Goal: Transaction & Acquisition: Purchase product/service

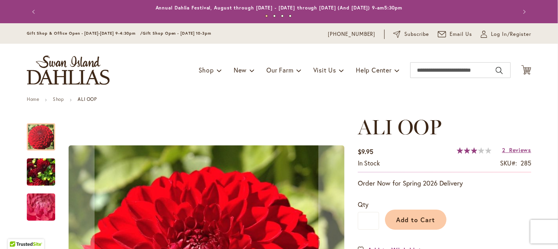
click at [31, 139] on div at bounding box center [41, 136] width 28 height 27
click at [37, 138] on div at bounding box center [41, 136] width 28 height 27
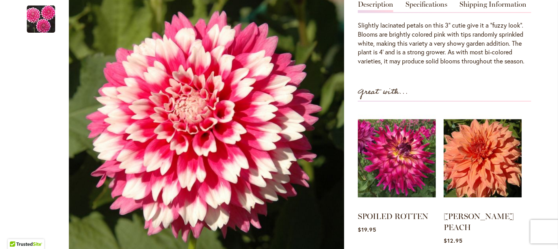
scroll to position [237, 0]
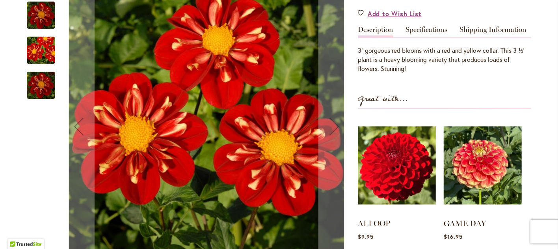
scroll to position [276, 0]
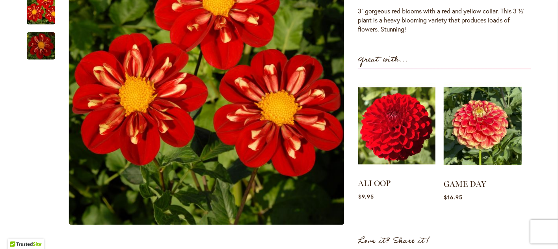
click at [405, 142] on img at bounding box center [396, 126] width 77 height 97
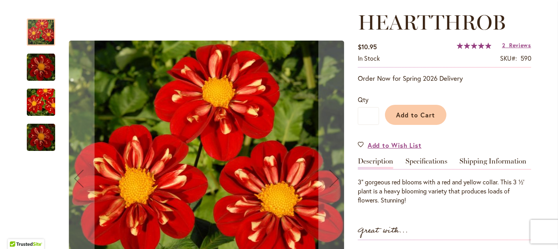
scroll to position [118, 0]
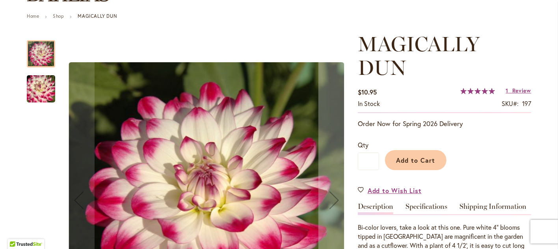
scroll to position [79, 0]
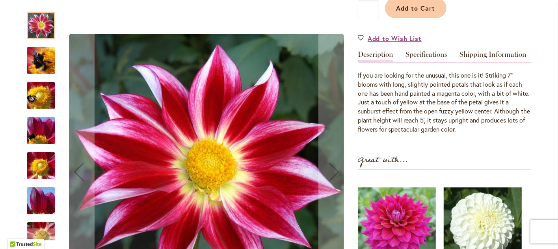
scroll to position [276, 0]
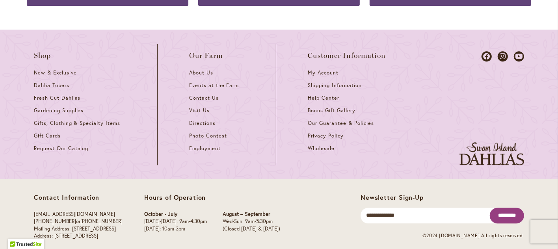
scroll to position [1222, 0]
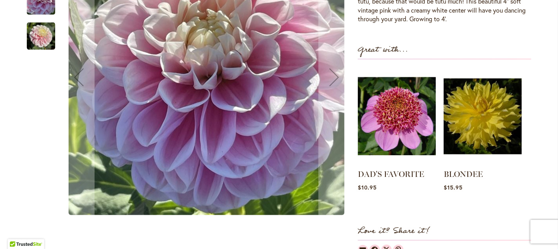
scroll to position [237, 0]
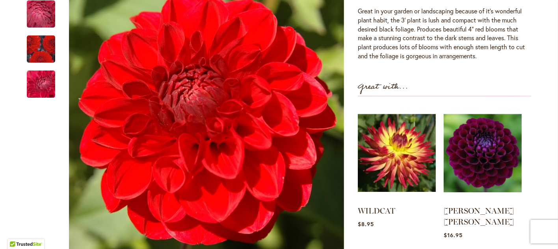
scroll to position [237, 0]
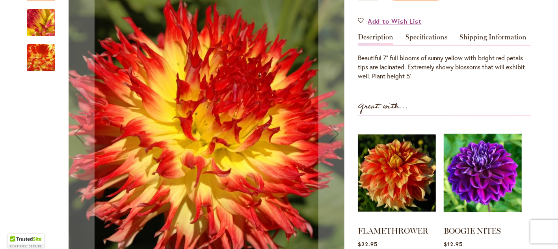
scroll to position [276, 0]
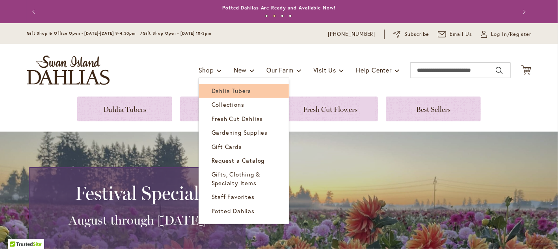
click at [218, 90] on span "Dahlia Tubers" at bounding box center [231, 91] width 39 height 8
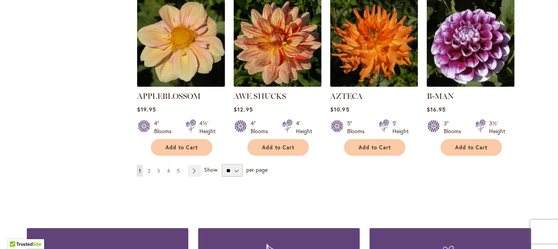
scroll to position [710, 0]
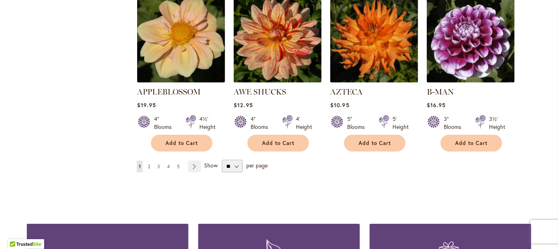
click at [148, 164] on span "2" at bounding box center [149, 167] width 2 height 6
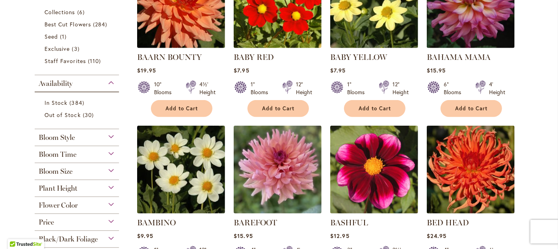
scroll to position [276, 0]
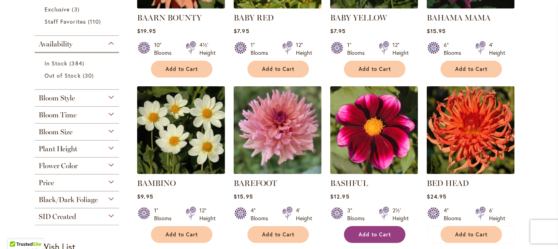
click at [376, 231] on span "Add to Cart" at bounding box center [375, 234] width 32 height 7
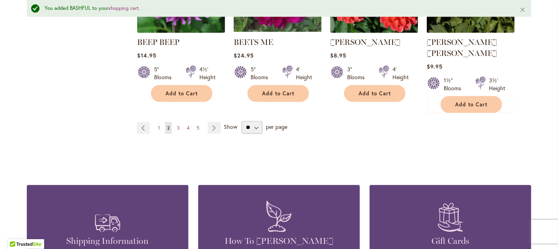
scroll to position [770, 0]
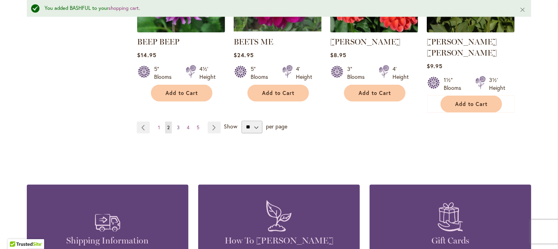
click at [177, 125] on span "3" at bounding box center [178, 128] width 3 height 6
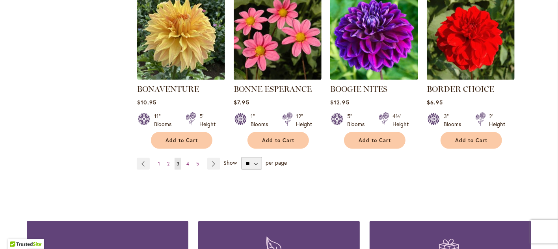
scroll to position [710, 0]
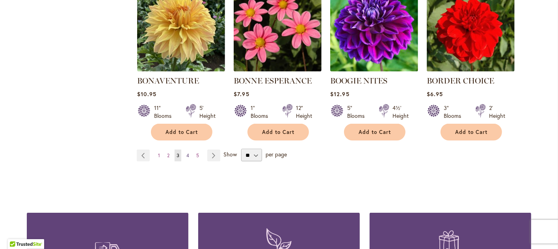
click at [186, 153] on span "4" at bounding box center [187, 156] width 3 height 6
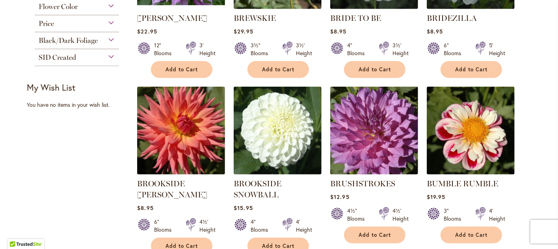
scroll to position [276, 0]
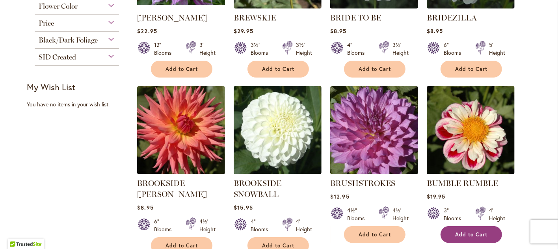
click at [469, 232] on span "Add to Cart" at bounding box center [471, 234] width 32 height 7
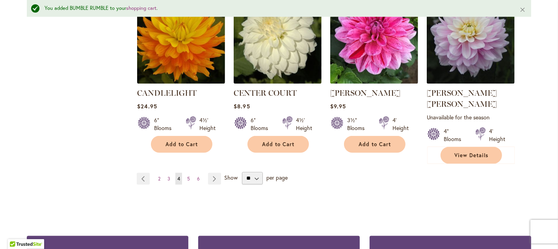
scroll to position [730, 0]
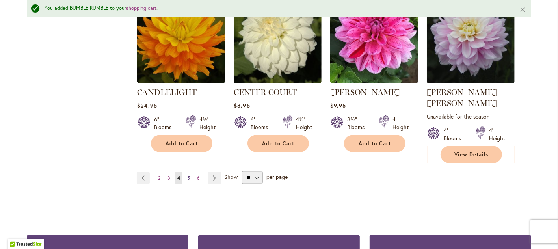
click at [187, 175] on span "5" at bounding box center [188, 178] width 3 height 6
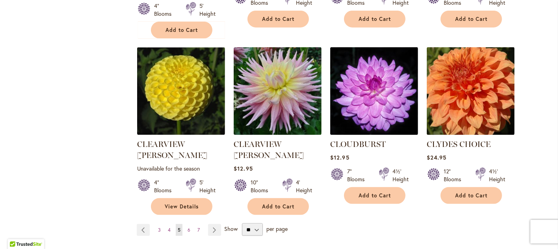
scroll to position [670, 0]
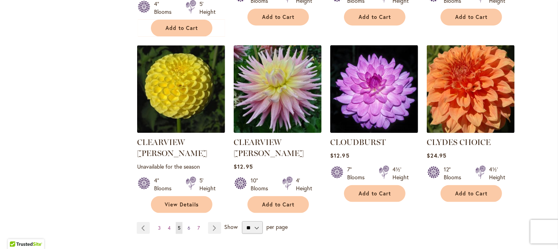
click at [188, 225] on span "6" at bounding box center [189, 228] width 3 height 6
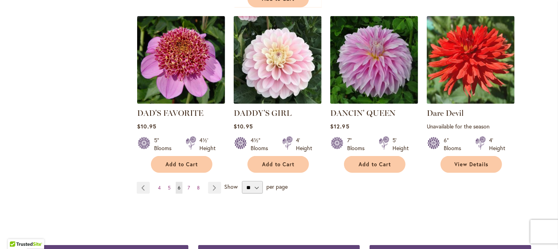
scroll to position [710, 0]
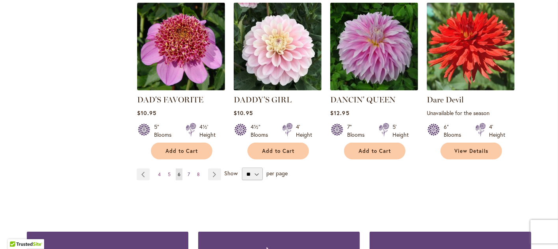
click at [188, 172] on span "7" at bounding box center [189, 174] width 2 height 6
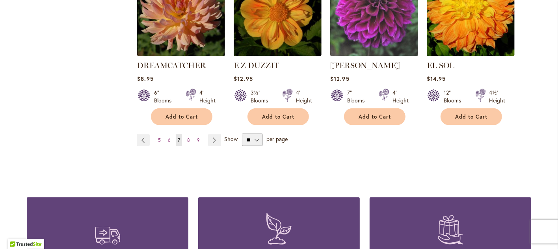
scroll to position [749, 0]
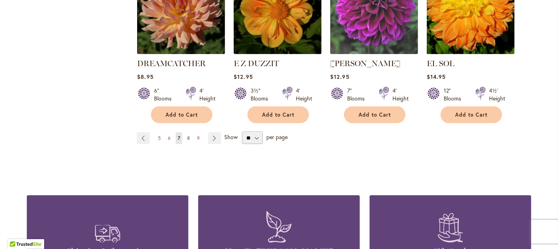
click at [187, 135] on span "8" at bounding box center [188, 138] width 3 height 6
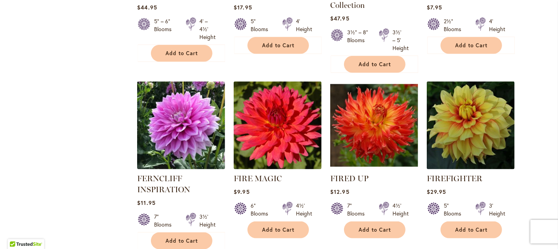
scroll to position [670, 0]
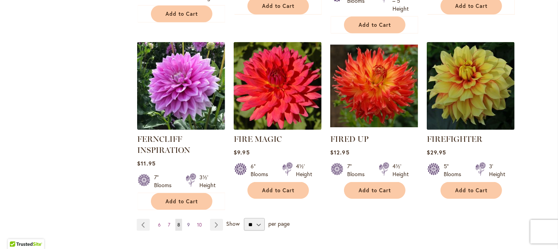
click at [187, 222] on span "9" at bounding box center [188, 225] width 3 height 6
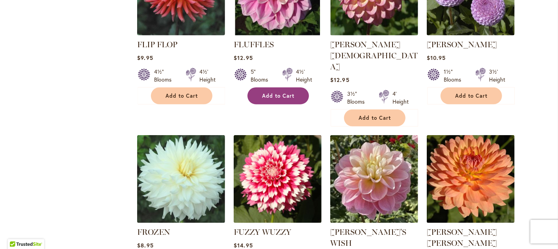
scroll to position [434, 0]
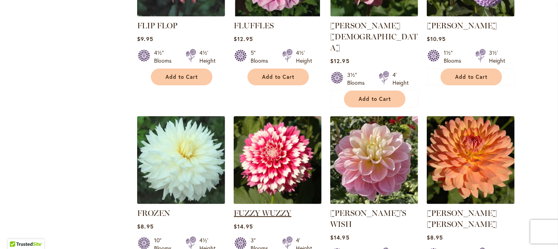
click at [273, 209] on link "FUZZY WUZZY" at bounding box center [263, 213] width 58 height 9
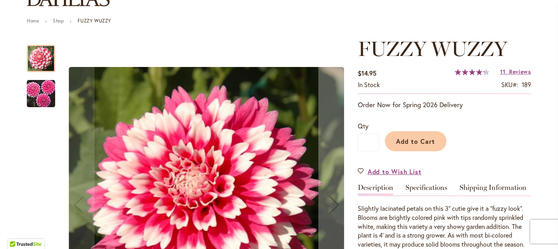
scroll to position [79, 0]
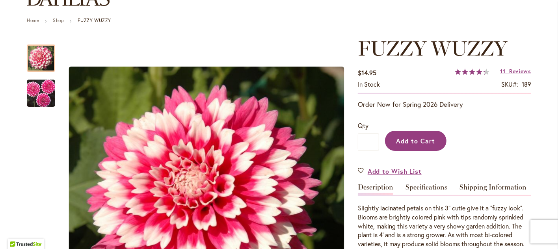
click at [410, 140] on span "Add to Cart" at bounding box center [416, 141] width 39 height 8
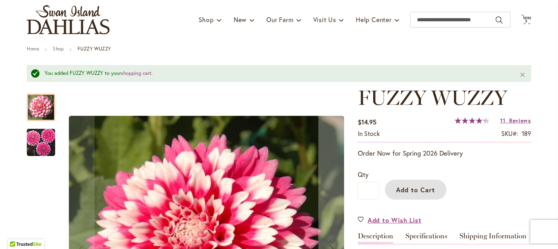
scroll to position [39, 0]
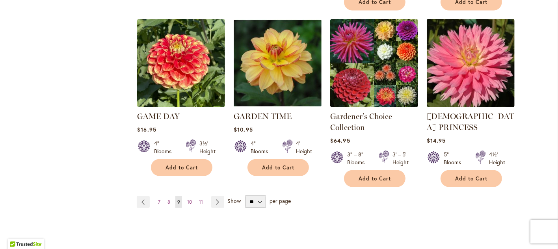
scroll to position [710, 0]
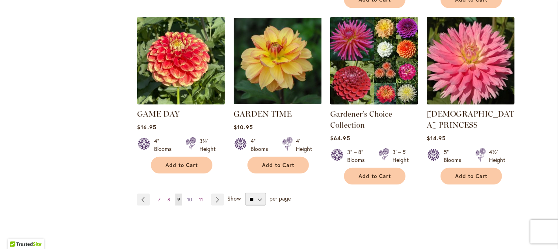
click at [187, 197] on span "10" at bounding box center [189, 200] width 5 height 6
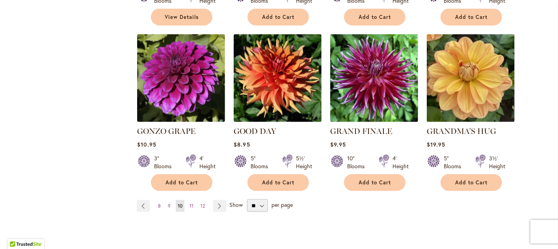
scroll to position [710, 0]
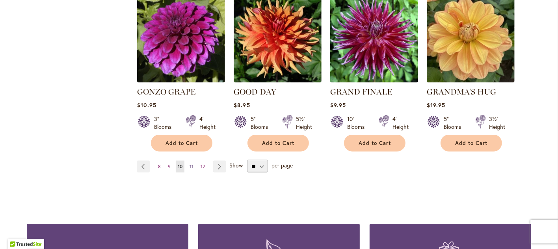
click at [190, 164] on span "11" at bounding box center [192, 167] width 4 height 6
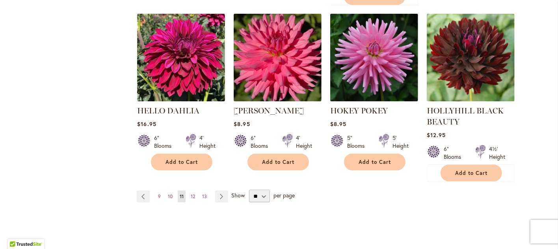
scroll to position [749, 0]
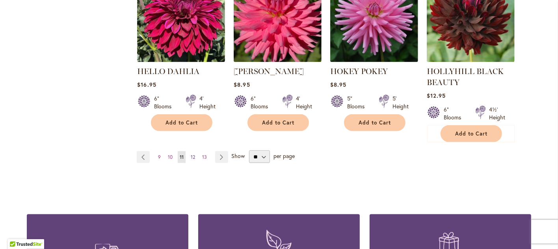
click at [191, 156] on span "12" at bounding box center [193, 157] width 4 height 6
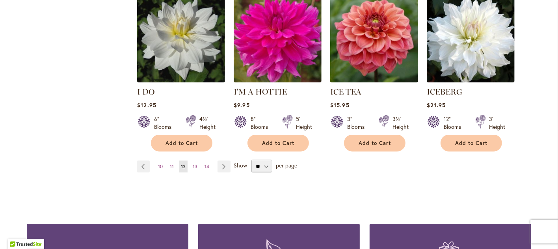
scroll to position [749, 0]
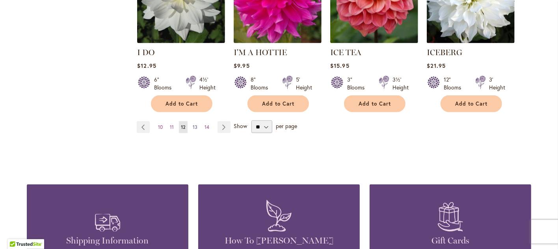
click at [193, 124] on span "13" at bounding box center [195, 127] width 5 height 6
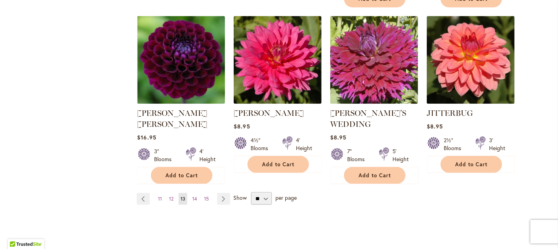
scroll to position [710, 0]
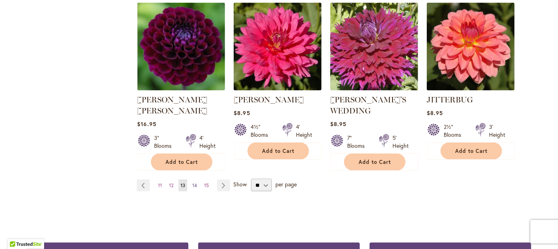
click at [192, 183] on span "14" at bounding box center [194, 186] width 5 height 6
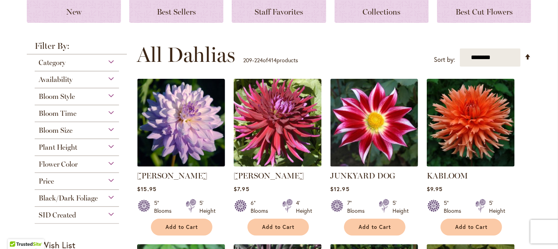
scroll to position [118, 0]
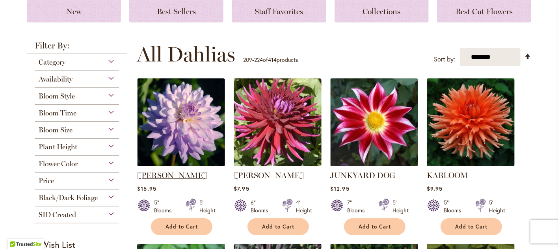
click at [182, 172] on link "[PERSON_NAME]" at bounding box center [172, 175] width 70 height 9
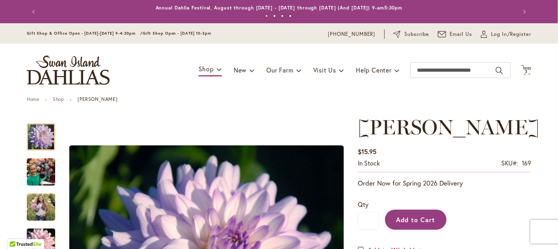
click at [397, 216] on span "Add to Cart" at bounding box center [416, 220] width 39 height 8
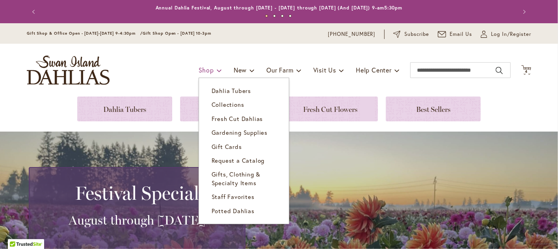
click at [201, 69] on span "Shop" at bounding box center [206, 70] width 15 height 8
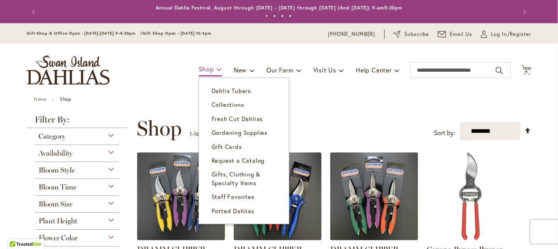
click at [204, 65] on span "Shop" at bounding box center [206, 69] width 15 height 8
click at [214, 90] on span "Dahlia Tubers" at bounding box center [231, 91] width 39 height 8
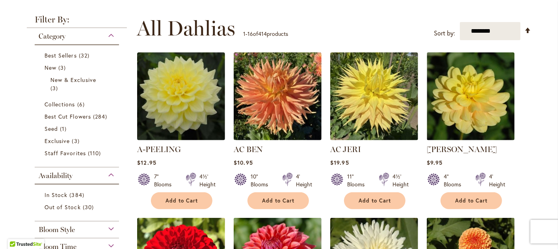
scroll to position [158, 0]
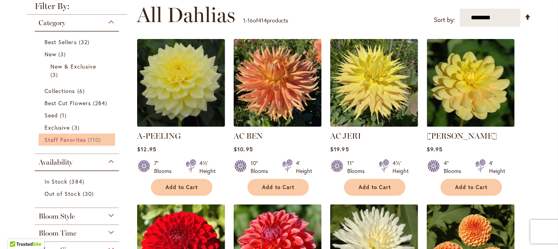
click at [74, 139] on span "Staff Favorites" at bounding box center [65, 139] width 41 height 7
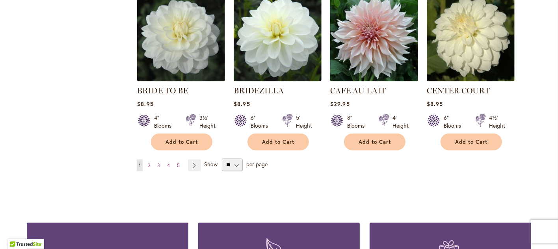
scroll to position [670, 0]
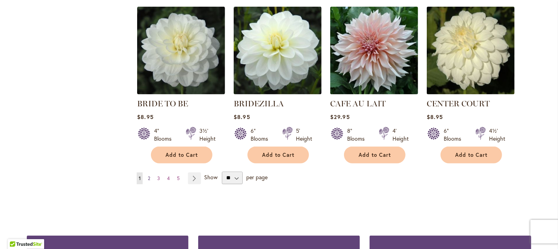
click at [148, 176] on span "2" at bounding box center [149, 178] width 2 height 6
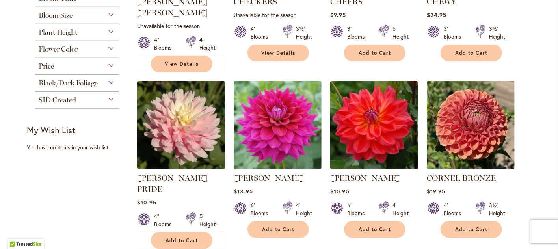
scroll to position [276, 0]
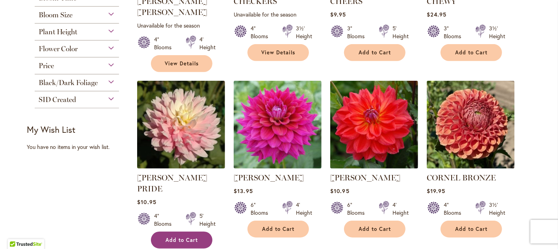
click at [182, 237] on span "Add to Cart" at bounding box center [182, 240] width 32 height 7
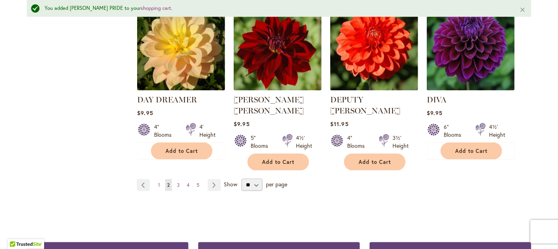
scroll to position [730, 0]
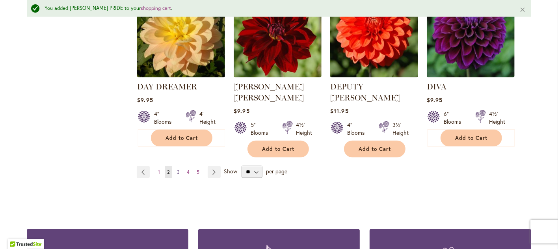
click at [177, 169] on span "3" at bounding box center [178, 172] width 3 height 6
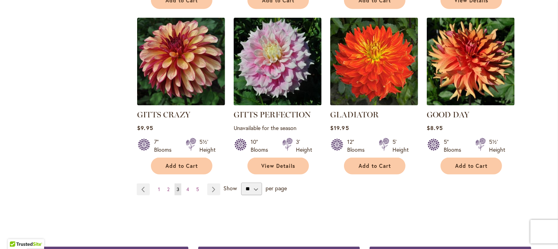
scroll to position [710, 0]
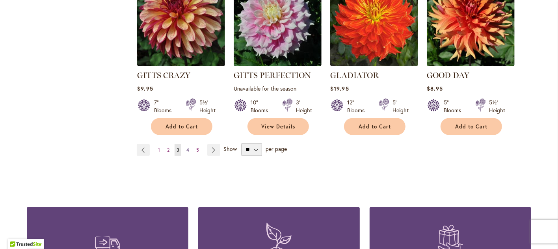
click at [186, 149] on span "4" at bounding box center [187, 150] width 3 height 6
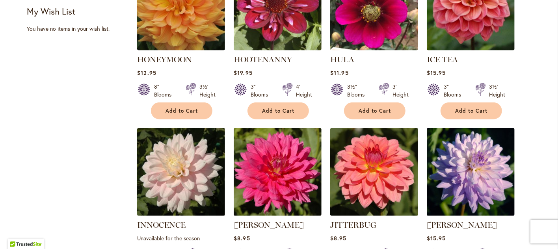
scroll to position [434, 0]
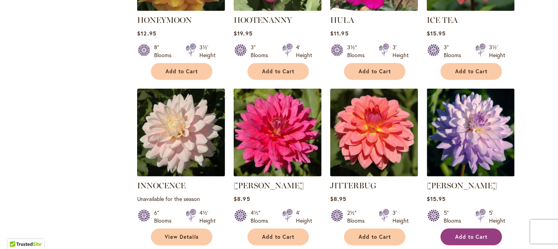
click at [471, 235] on span "Add to Cart" at bounding box center [471, 237] width 32 height 7
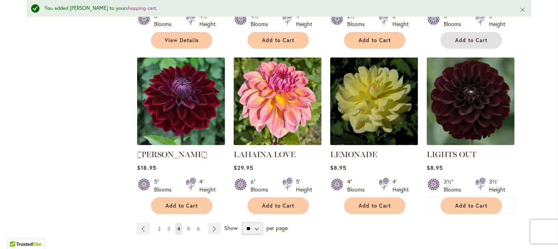
scroll to position [691, 0]
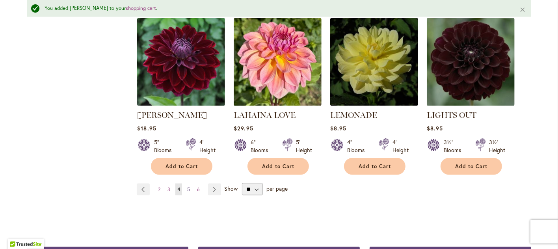
click at [187, 187] on span "5" at bounding box center [188, 189] width 3 height 6
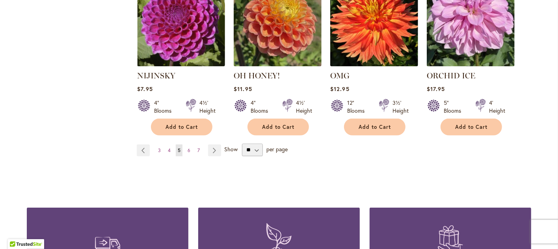
scroll to position [710, 0]
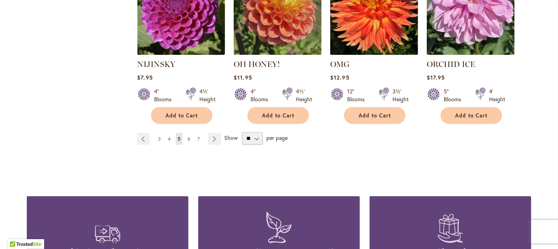
click at [188, 137] on span "6" at bounding box center [189, 139] width 3 height 6
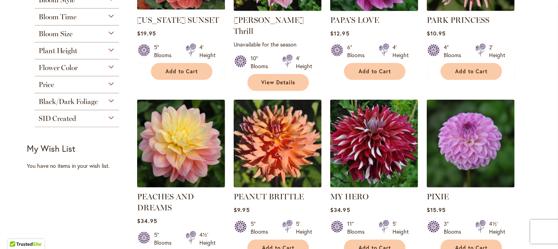
scroll to position [276, 0]
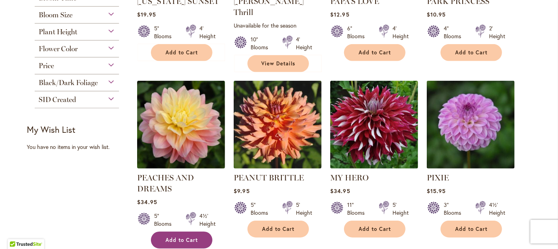
click at [180, 237] on span "Add to Cart" at bounding box center [182, 240] width 32 height 7
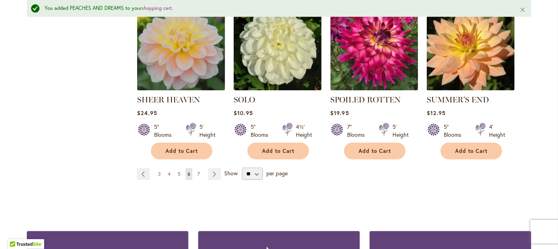
scroll to position [730, 0]
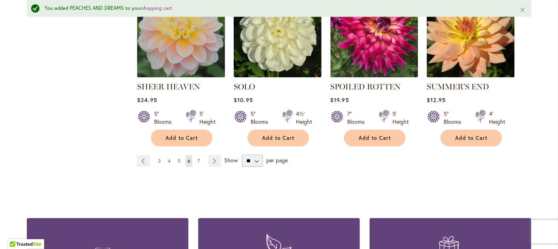
click at [198, 158] on span "7" at bounding box center [199, 161] width 2 height 6
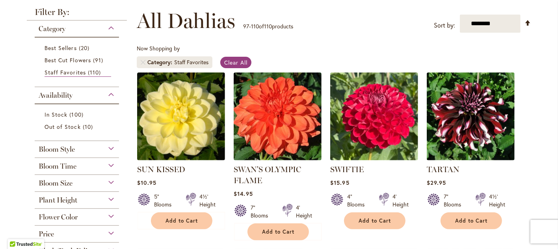
scroll to position [79, 0]
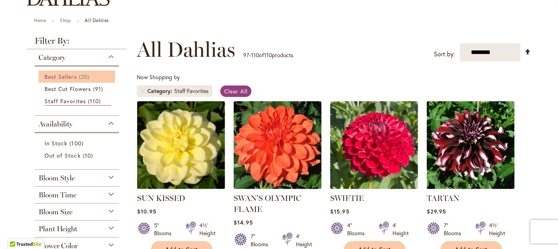
click at [69, 76] on span "Best Sellers" at bounding box center [61, 76] width 32 height 7
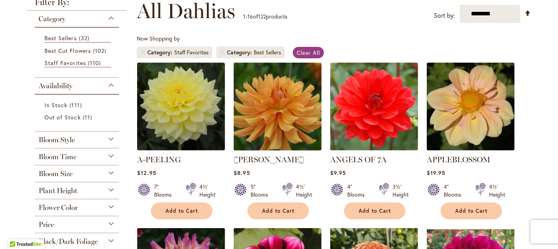
scroll to position [118, 0]
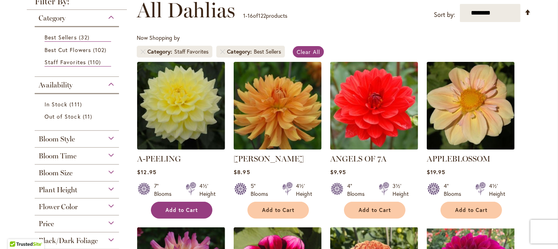
click at [173, 213] on button "Add to Cart" at bounding box center [181, 210] width 61 height 17
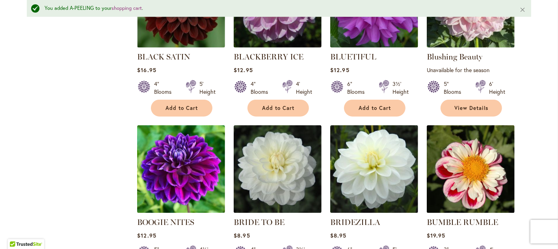
scroll to position [612, 0]
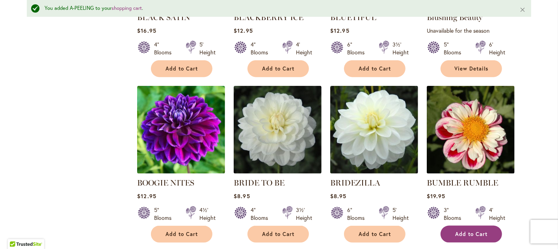
click at [466, 232] on span "Add to Cart" at bounding box center [471, 234] width 32 height 7
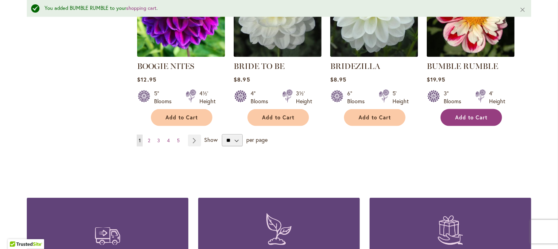
scroll to position [730, 0]
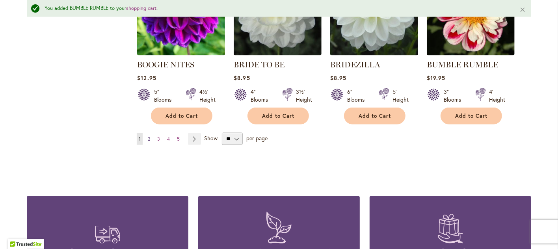
click at [146, 137] on link "Page 2" at bounding box center [149, 139] width 6 height 12
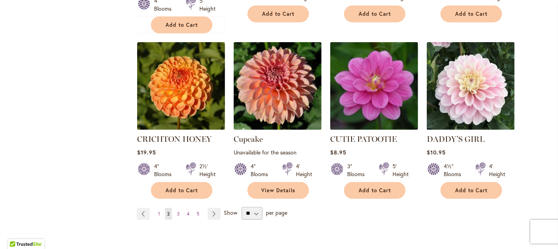
scroll to position [670, 0]
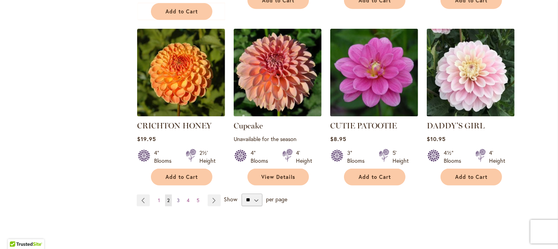
click at [177, 198] on span "3" at bounding box center [178, 201] width 3 height 6
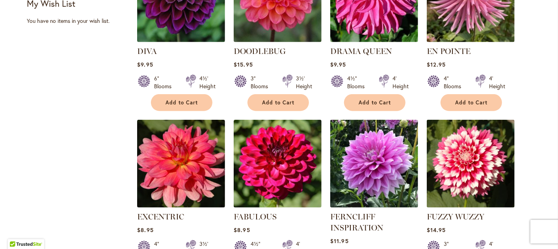
scroll to position [434, 0]
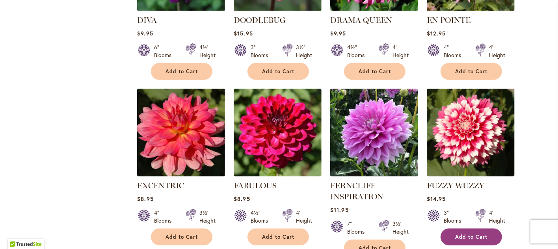
click at [462, 234] on span "Add to Cart" at bounding box center [471, 237] width 32 height 7
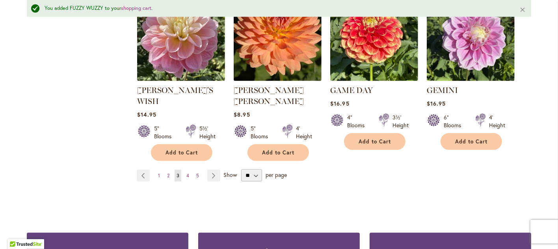
scroll to position [730, 0]
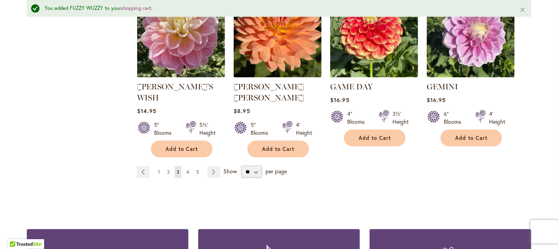
click at [186, 169] on span "4" at bounding box center [187, 172] width 3 height 6
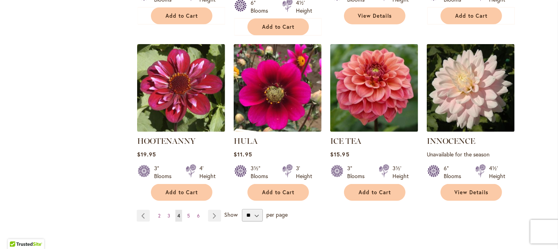
scroll to position [631, 0]
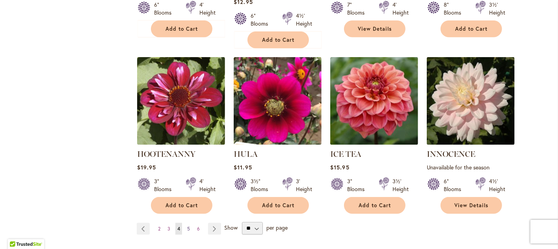
click at [187, 226] on span "5" at bounding box center [188, 229] width 3 height 6
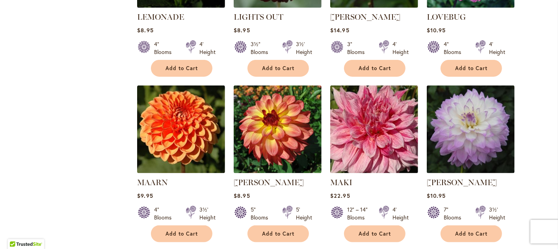
scroll to position [631, 0]
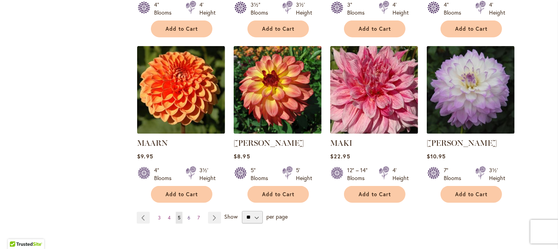
click at [188, 217] on span "6" at bounding box center [189, 218] width 3 height 6
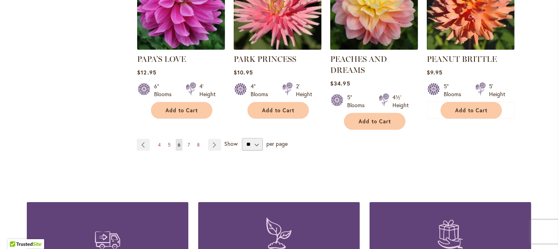
scroll to position [749, 0]
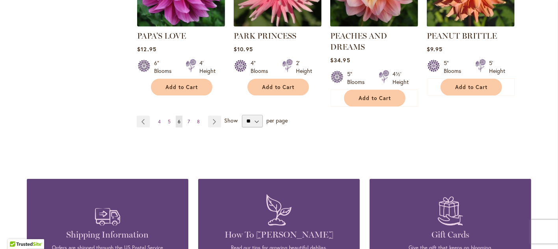
click at [188, 119] on span "7" at bounding box center [189, 122] width 2 height 6
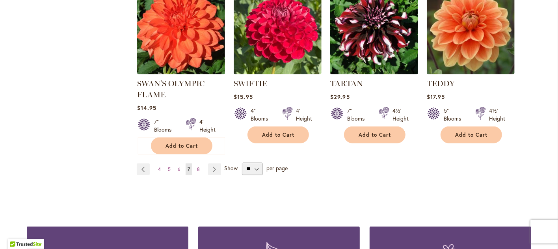
scroll to position [710, 0]
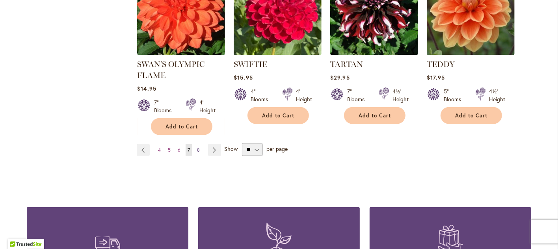
click at [197, 148] on span "8" at bounding box center [198, 150] width 3 height 6
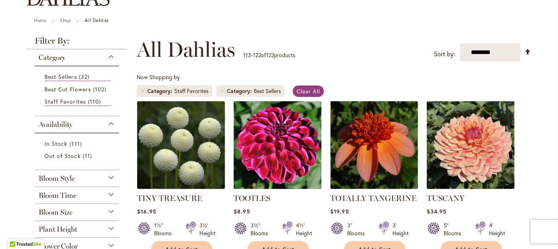
scroll to position [39, 0]
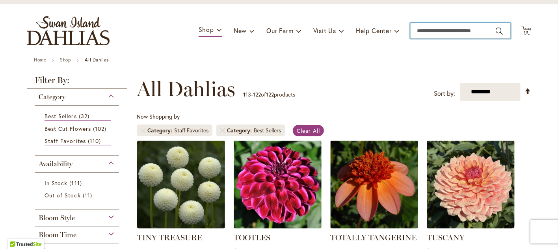
click at [422, 31] on input "Search" at bounding box center [460, 31] width 101 height 16
type input "******"
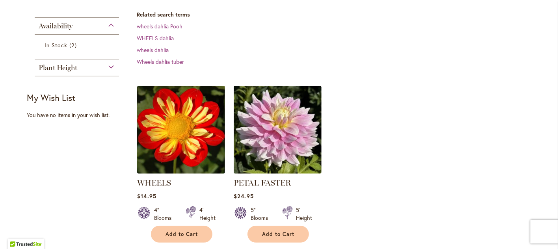
scroll to position [197, 0]
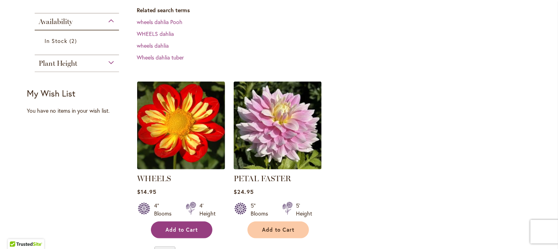
click at [178, 229] on span "Add to Cart" at bounding box center [182, 230] width 32 height 7
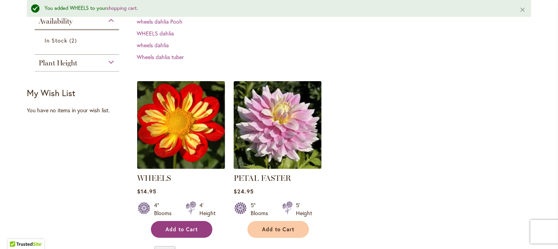
scroll to position [218, 0]
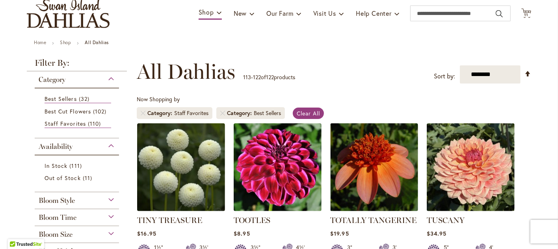
scroll to position [39, 0]
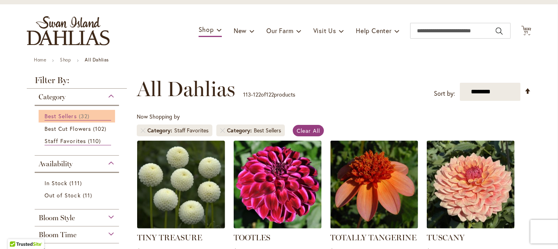
click at [67, 114] on span "Best Sellers" at bounding box center [61, 115] width 32 height 7
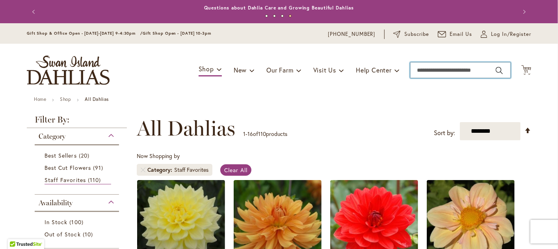
click at [451, 72] on input "Search" at bounding box center [460, 70] width 101 height 16
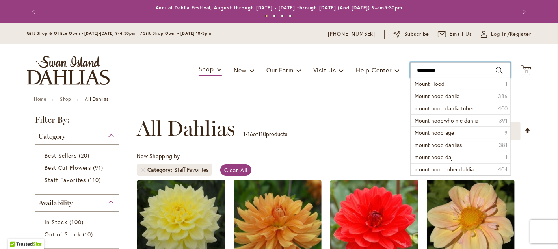
type input "**********"
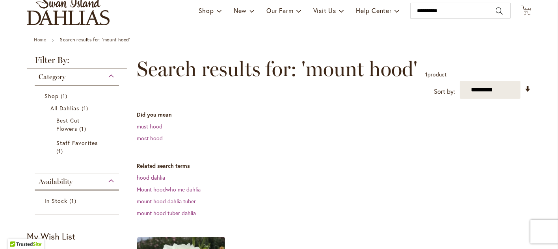
scroll to position [79, 0]
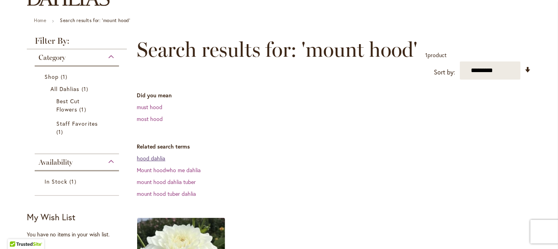
click at [153, 155] on link "hood dahlia" at bounding box center [151, 158] width 28 height 7
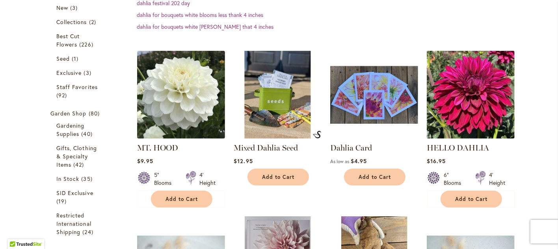
scroll to position [197, 0]
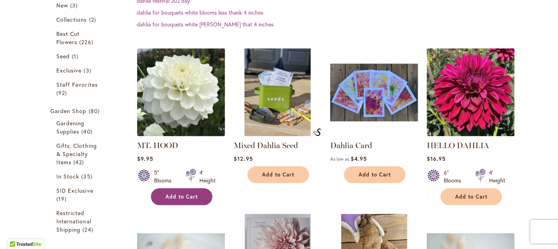
click at [184, 197] on span "Add to Cart" at bounding box center [182, 197] width 32 height 7
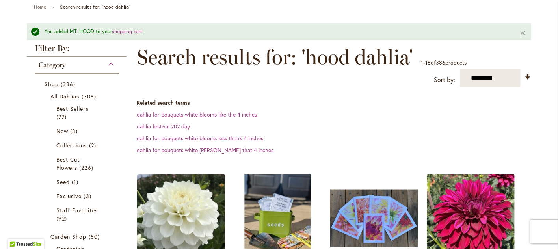
scroll to position [60, 0]
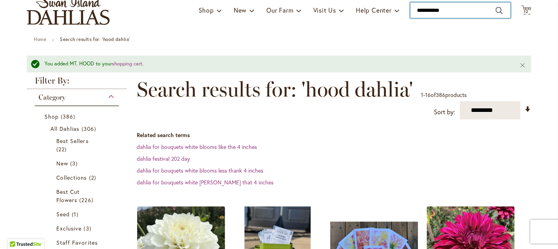
drag, startPoint x: 451, startPoint y: 9, endPoint x: 409, endPoint y: 8, distance: 41.8
click at [410, 8] on input "**********" at bounding box center [460, 10] width 101 height 16
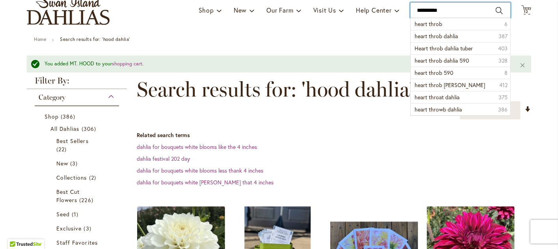
type input "**********"
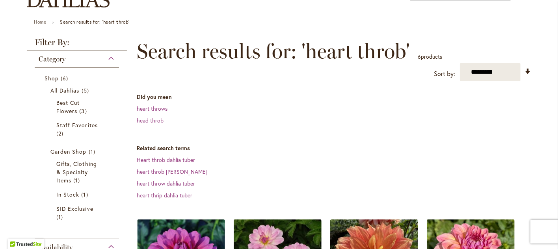
scroll to position [79, 0]
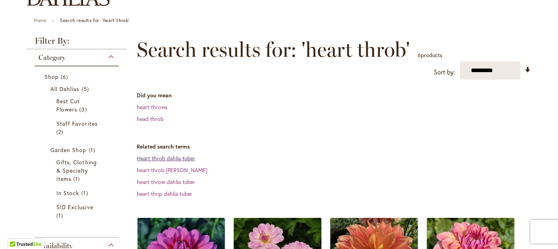
click at [170, 158] on link "Heart throb dahlia tuber" at bounding box center [166, 158] width 58 height 7
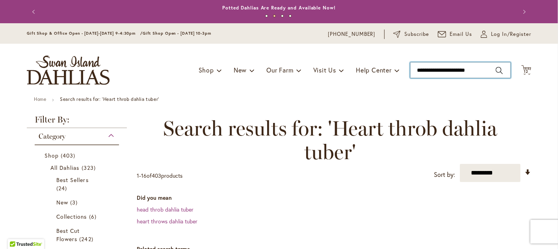
type input "**********"
click at [497, 70] on input "**********" at bounding box center [460, 70] width 101 height 16
click at [488, 71] on input "**********" at bounding box center [460, 70] width 101 height 16
type input "**********"
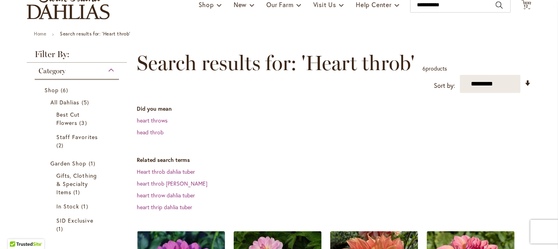
scroll to position [79, 0]
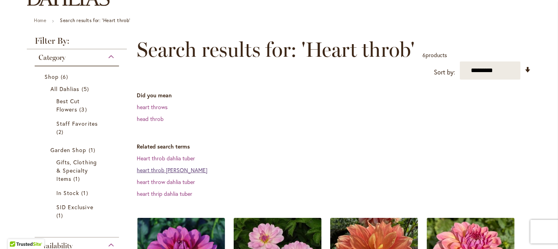
click at [195, 170] on link "heart throb [PERSON_NAME]" at bounding box center [172, 169] width 71 height 7
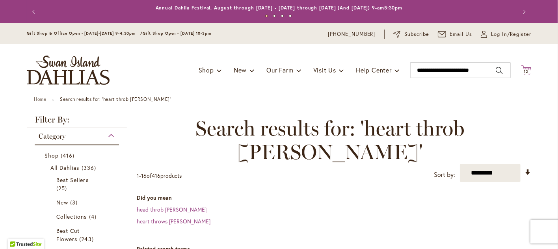
click at [524, 70] on span "12" at bounding box center [526, 71] width 5 height 5
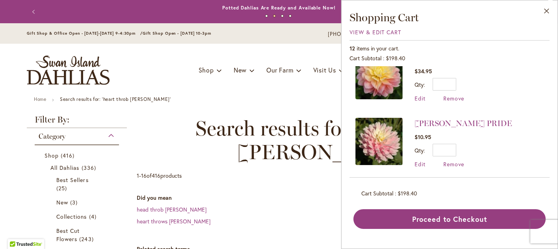
scroll to position [205, 0]
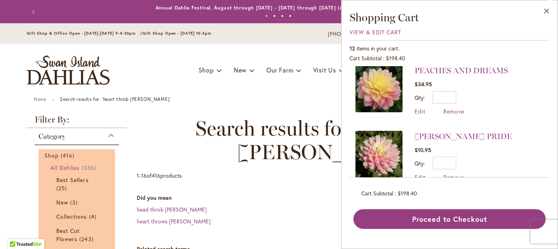
click at [66, 167] on span "All Dahlias" at bounding box center [64, 167] width 29 height 7
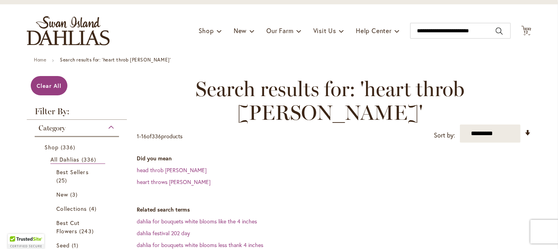
scroll to position [79, 0]
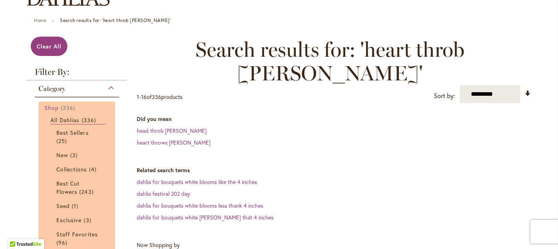
click at [47, 107] on span "Shop" at bounding box center [52, 107] width 14 height 7
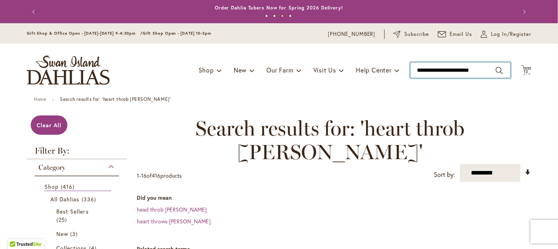
click at [486, 70] on input "**********" at bounding box center [460, 70] width 101 height 16
type input "**********"
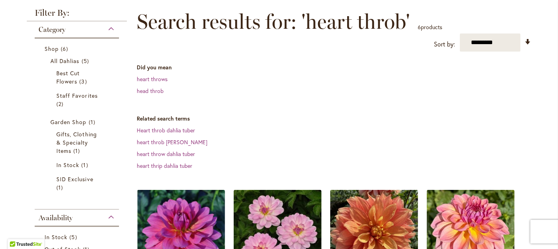
scroll to position [39, 0]
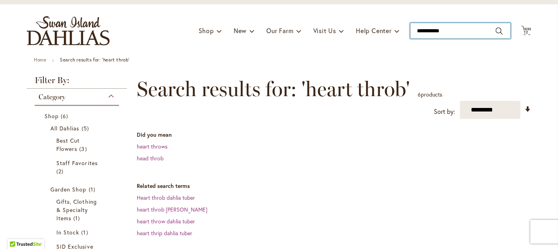
click at [429, 30] on input "**********" at bounding box center [460, 31] width 101 height 16
type input "**********"
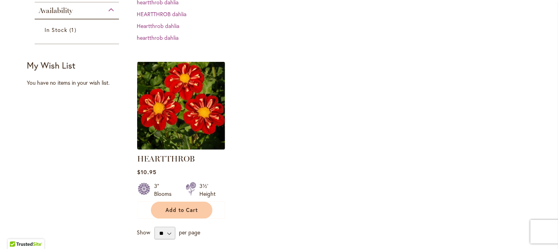
scroll to position [197, 0]
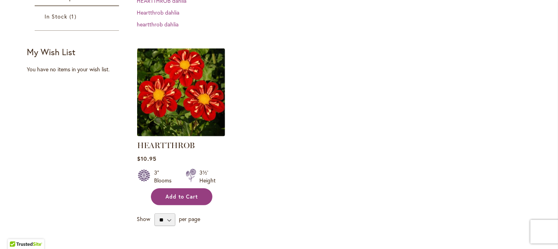
click at [183, 198] on span "Add to Cart" at bounding box center [182, 197] width 32 height 7
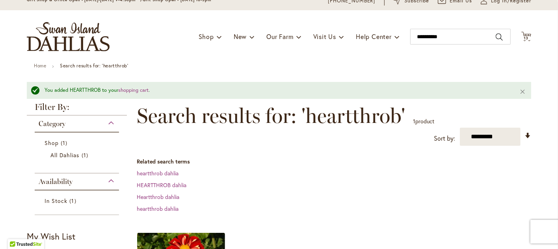
scroll to position [20, 0]
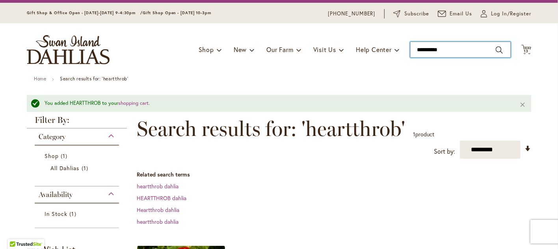
drag, startPoint x: 449, startPoint y: 48, endPoint x: 411, endPoint y: 47, distance: 38.3
click at [411, 47] on input "**********" at bounding box center [460, 50] width 101 height 16
type input "********"
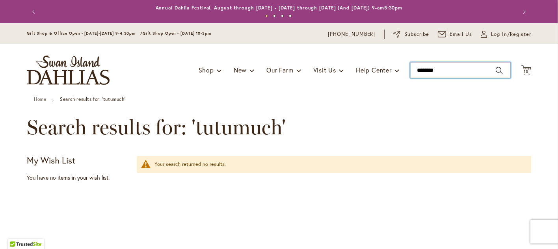
click at [424, 67] on input "********" at bounding box center [460, 70] width 101 height 16
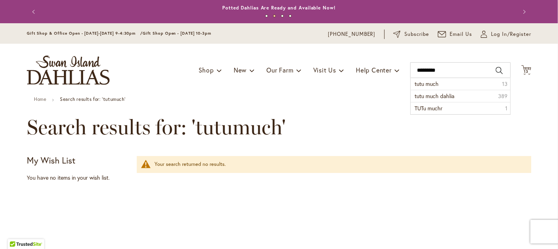
click at [496, 69] on button "Search" at bounding box center [499, 70] width 7 height 13
type input "*********"
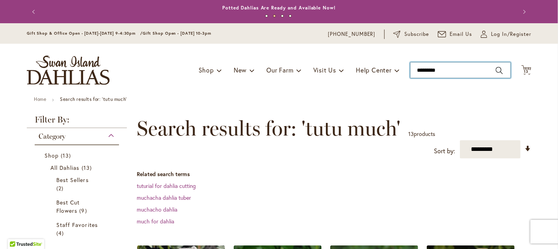
drag, startPoint x: 445, startPoint y: 72, endPoint x: 404, endPoint y: 68, distance: 42.0
click at [404, 68] on div "Toggle Nav Shop Dahlia Tubers Collections Fresh Cut Dahlias Gardening Supplies …" at bounding box center [279, 70] width 520 height 53
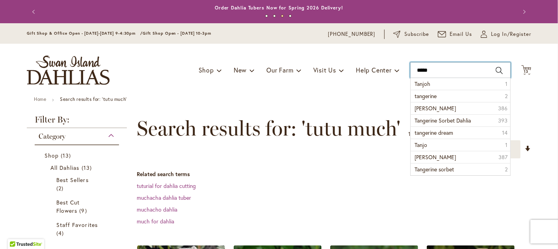
type input "******"
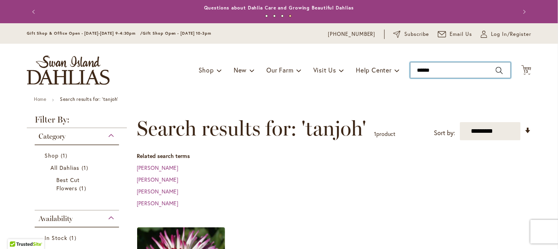
click at [450, 72] on input "******" at bounding box center [460, 70] width 101 height 16
type input "*"
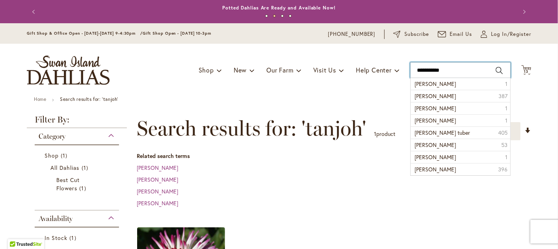
type input "**********"
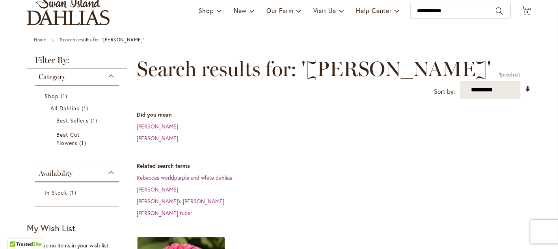
scroll to position [39, 0]
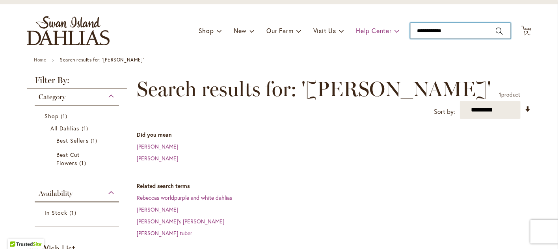
drag, startPoint x: 453, startPoint y: 33, endPoint x: 394, endPoint y: 27, distance: 59.4
click at [394, 27] on div "Toggle Nav Shop Dahlia Tubers Collections Fresh Cut Dahlias Gardening Supplies …" at bounding box center [279, 30] width 520 height 53
type input "******"
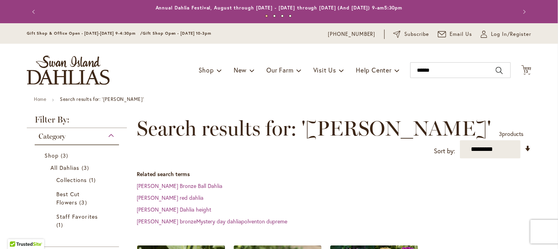
scroll to position [39, 0]
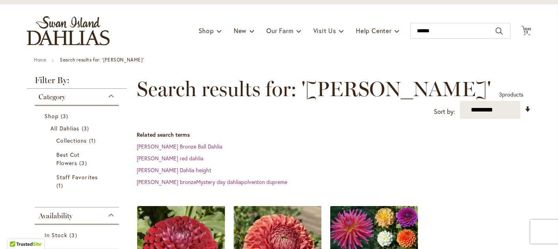
click at [236, 89] on span "Search results for: 'cornel'" at bounding box center [314, 89] width 354 height 24
click at [160, 155] on link "cornel red dahlia" at bounding box center [170, 158] width 67 height 7
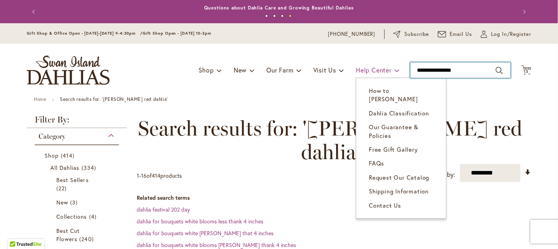
drag, startPoint x: 466, startPoint y: 68, endPoint x: 367, endPoint y: 65, distance: 98.6
click at [367, 65] on div "Toggle Nav Shop Dahlia Tubers Collections Fresh Cut Dahlias Gardening Supplies …" at bounding box center [279, 70] width 520 height 53
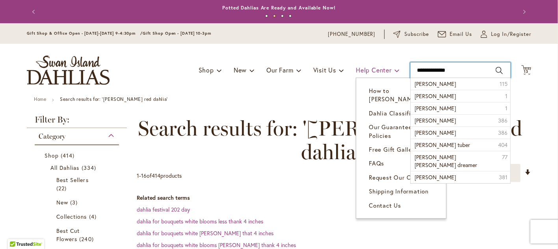
type input "**********"
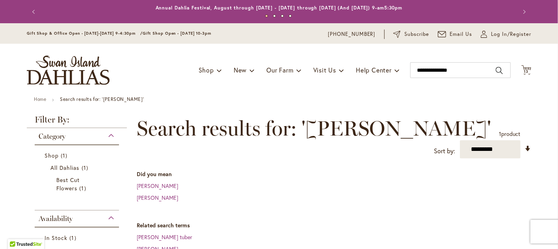
click at [319, 130] on span "Search results for: 'lauren michelle'" at bounding box center [314, 129] width 354 height 24
click at [158, 198] on link "lauren michele" at bounding box center [157, 197] width 41 height 7
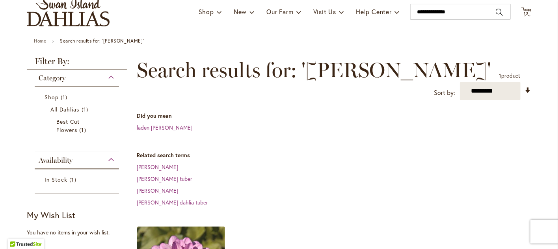
scroll to position [39, 0]
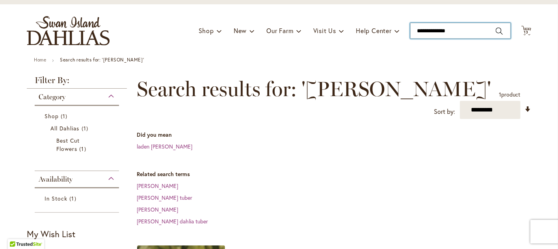
drag, startPoint x: 462, startPoint y: 32, endPoint x: 391, endPoint y: 21, distance: 71.7
click at [391, 21] on div "Toggle Nav Shop Dahlia Tubers Collections Fresh Cut Dahlias Gardening Supplies …" at bounding box center [279, 30] width 520 height 53
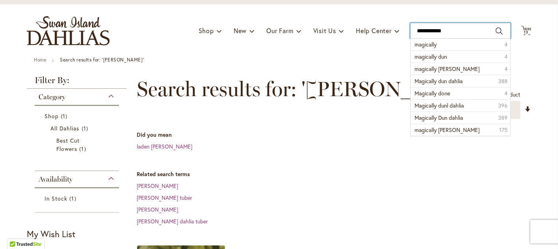
type input "**********"
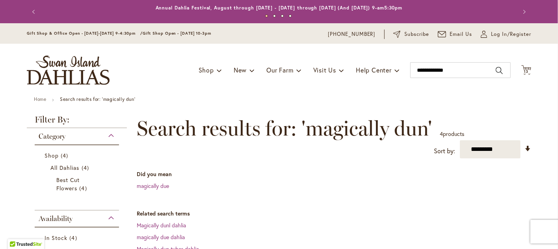
click at [340, 127] on span "Search results for: 'magically dun'" at bounding box center [284, 129] width 295 height 24
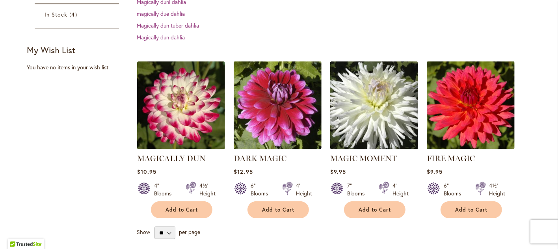
scroll to position [237, 0]
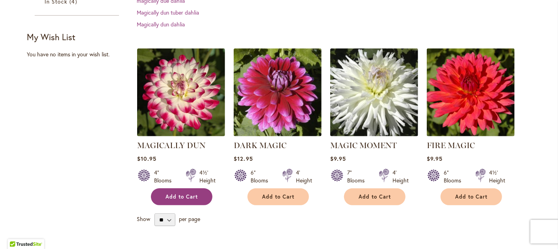
click at [166, 195] on span "Add to Cart" at bounding box center [182, 197] width 32 height 7
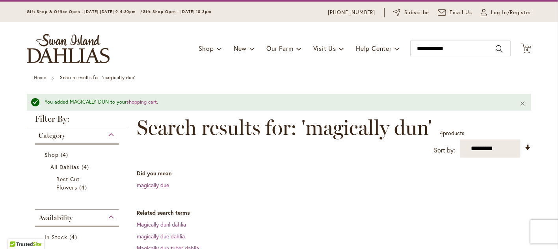
scroll to position [20, 0]
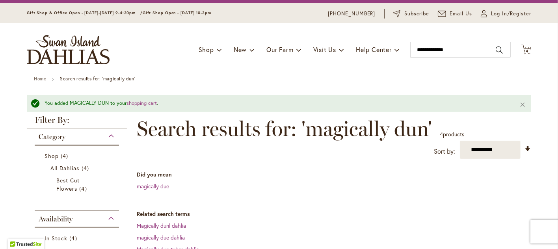
click at [105, 134] on div "Category" at bounding box center [77, 135] width 84 height 13
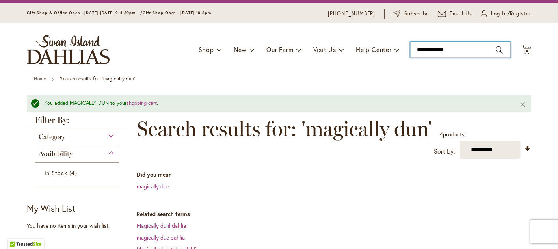
drag, startPoint x: 458, startPoint y: 51, endPoint x: 401, endPoint y: 51, distance: 56.4
click at [401, 51] on div "Toggle Nav Shop Dahlia Tubers Collections Fresh Cut Dahlias Gardening Supplies …" at bounding box center [279, 49] width 520 height 53
type input "***"
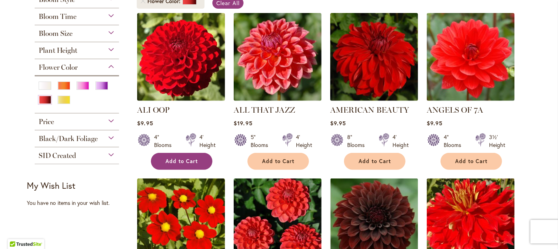
scroll to position [158, 0]
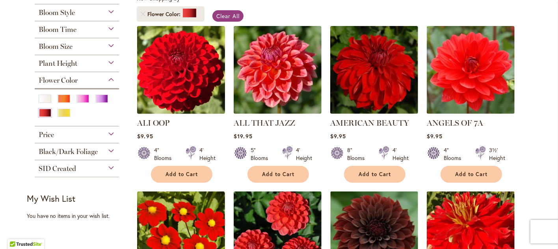
click at [174, 87] on img at bounding box center [181, 70] width 92 height 92
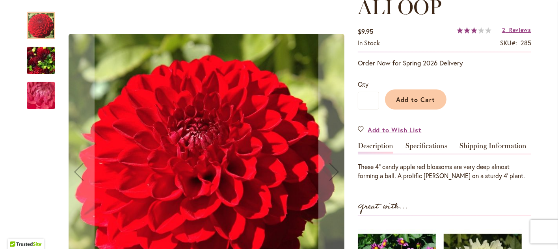
scroll to position [118, 0]
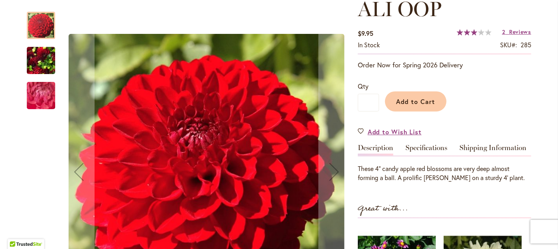
click at [32, 25] on div at bounding box center [41, 25] width 28 height 27
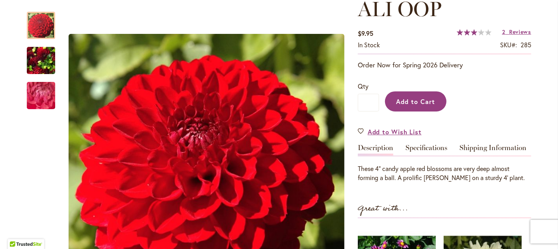
click at [403, 104] on span "Add to Cart" at bounding box center [416, 101] width 39 height 8
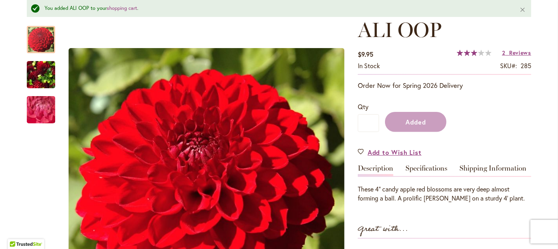
scroll to position [139, 0]
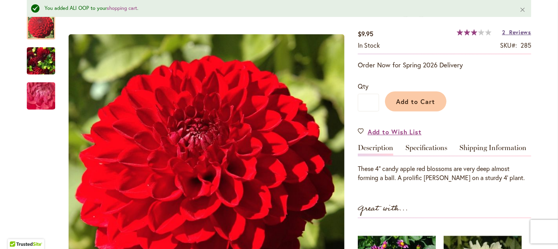
click at [502, 32] on span "2" at bounding box center [504, 31] width 4 height 7
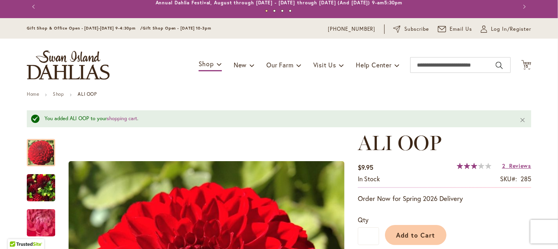
scroll to position [0, 0]
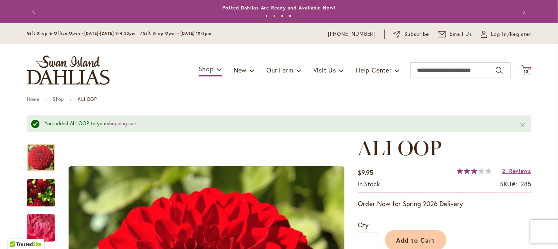
click at [526, 70] on span "15 15 items" at bounding box center [527, 72] width 8 height 4
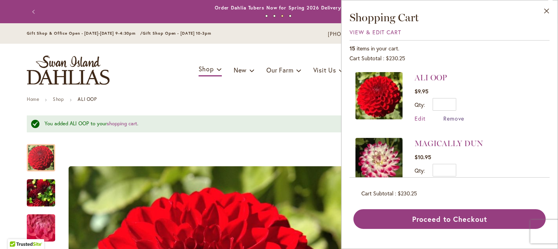
click at [448, 117] on span "Remove" at bounding box center [453, 118] width 21 height 7
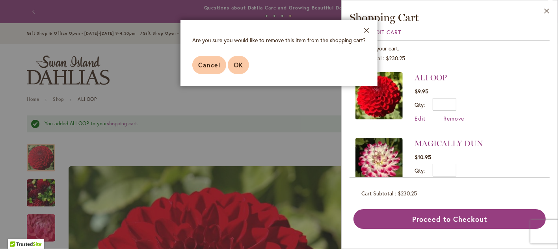
click at [235, 66] on span "OK" at bounding box center [238, 65] width 9 height 8
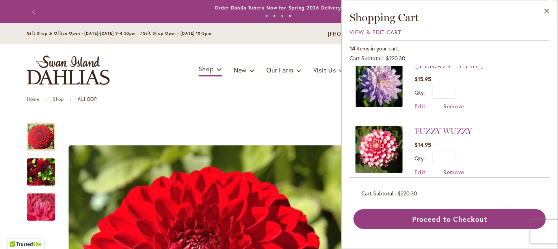
scroll to position [512, 0]
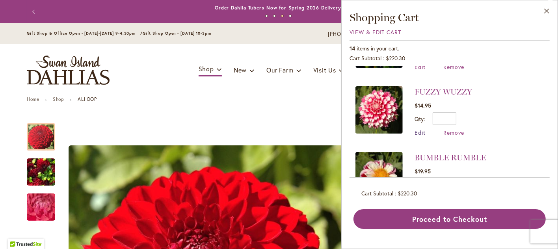
click at [422, 129] on span "Edit" at bounding box center [420, 132] width 11 height 7
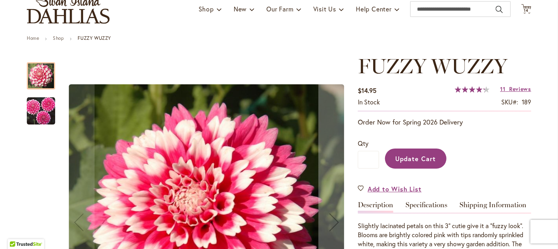
scroll to position [79, 0]
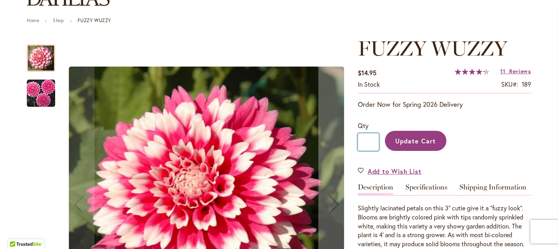
drag, startPoint x: 371, startPoint y: 141, endPoint x: 356, endPoint y: 139, distance: 14.7
click at [358, 139] on input "*" at bounding box center [368, 142] width 21 height 18
type input "*"
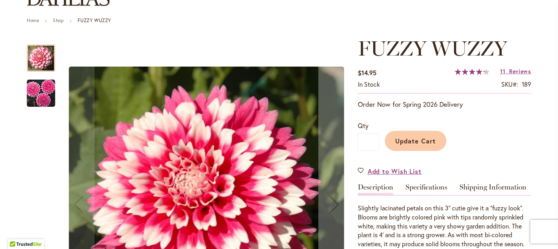
click at [407, 142] on span "Update Cart" at bounding box center [416, 141] width 41 height 8
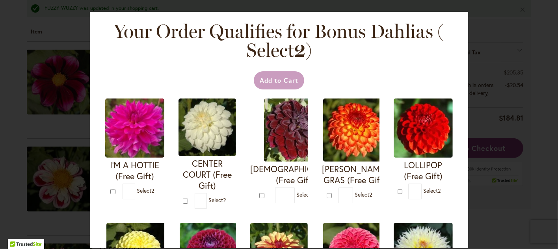
scroll to position [176, 0]
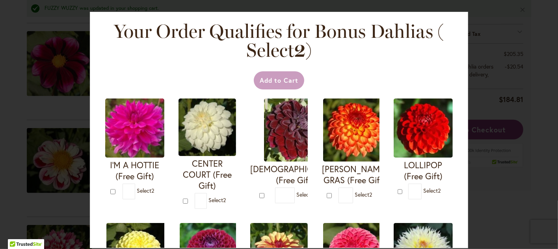
click at [24, 104] on div "Your Order Qualifies for Bonus Dahlias ( Select 2 ) Add to Cart I'M A HOTTIE (F…" at bounding box center [279, 124] width 558 height 249
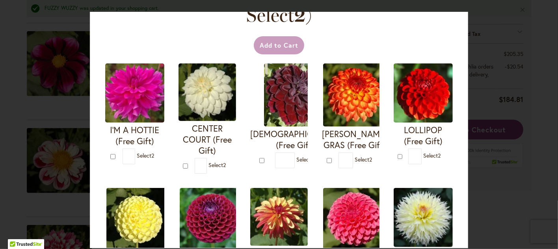
scroll to position [0, 0]
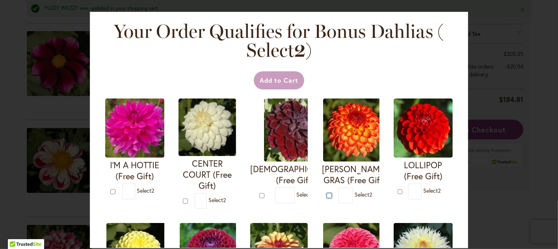
type input "*"
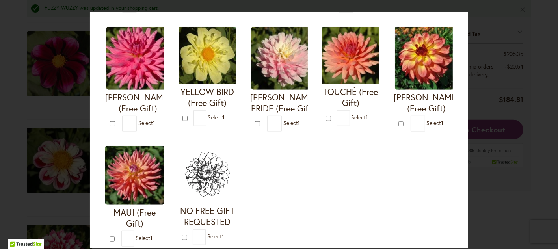
scroll to position [315, 0]
type input "*"
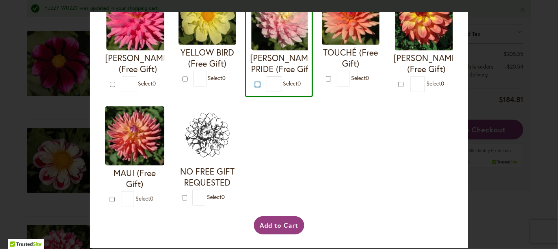
scroll to position [469, 0]
click at [280, 225] on button "Add to Cart" at bounding box center [279, 225] width 51 height 18
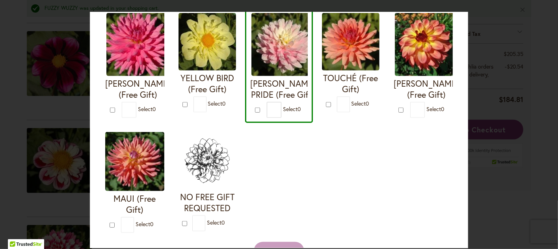
scroll to position [311, 0]
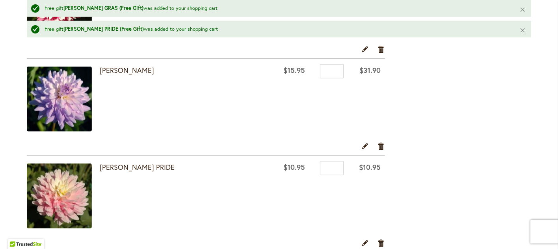
scroll to position [434, 0]
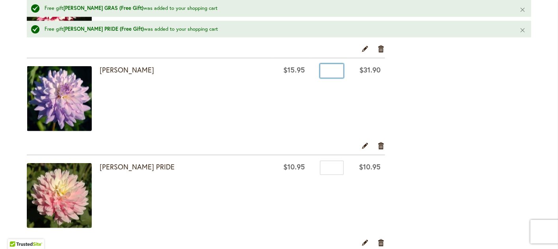
click at [330, 72] on input "*" at bounding box center [332, 71] width 24 height 14
type input "*"
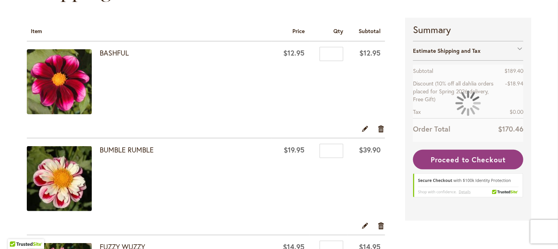
scroll to position [158, 0]
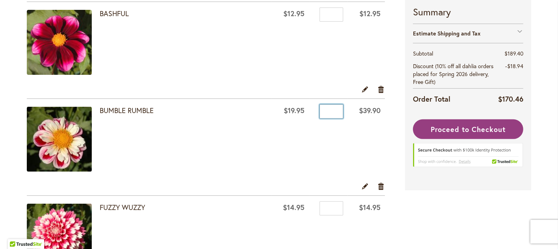
click at [331, 112] on input "*" at bounding box center [332, 111] width 24 height 14
type input "*"
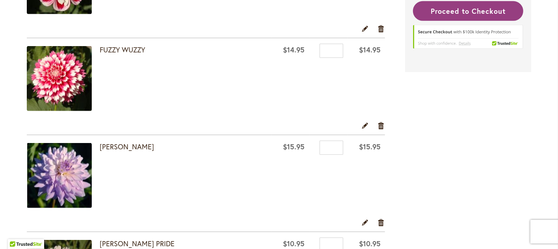
scroll to position [355, 0]
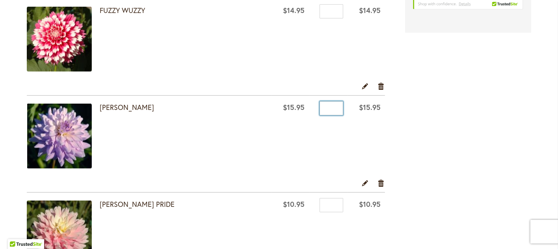
click at [328, 108] on input "*" at bounding box center [332, 108] width 24 height 14
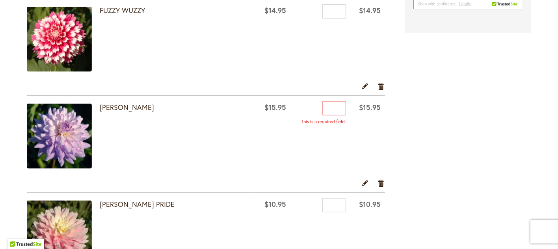
click at [55, 134] on img at bounding box center [59, 136] width 65 height 65
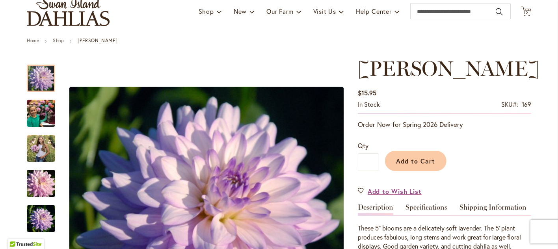
scroll to position [79, 0]
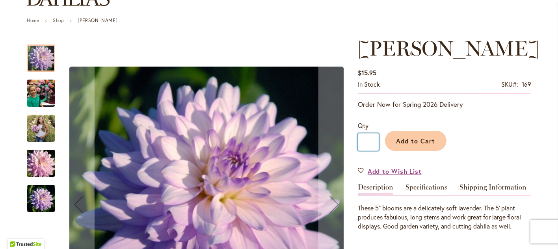
drag, startPoint x: 374, startPoint y: 141, endPoint x: 337, endPoint y: 135, distance: 36.7
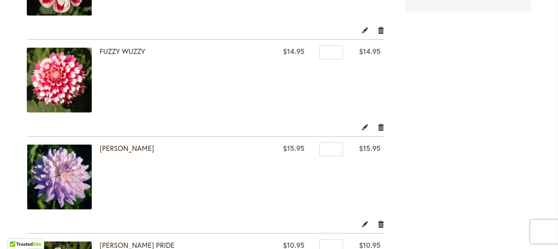
scroll to position [315, 0]
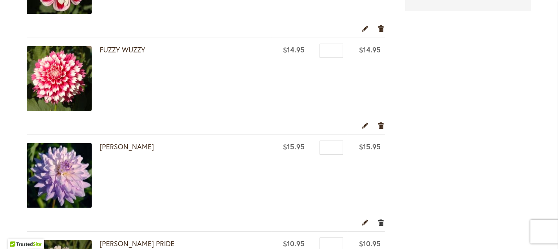
click at [378, 221] on link "Remove item" at bounding box center [381, 222] width 7 height 9
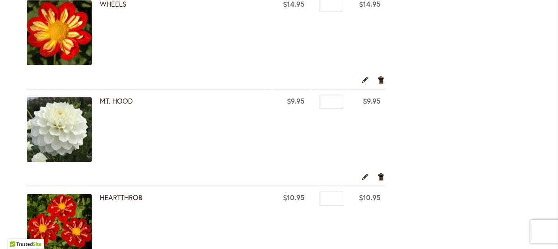
scroll to position [788, 0]
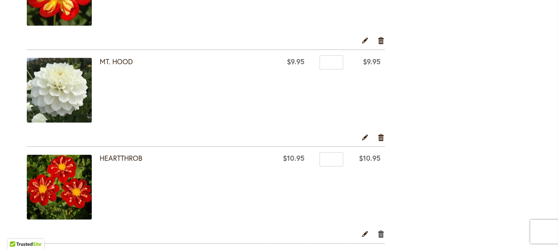
click at [378, 233] on link "Remove item" at bounding box center [381, 234] width 7 height 9
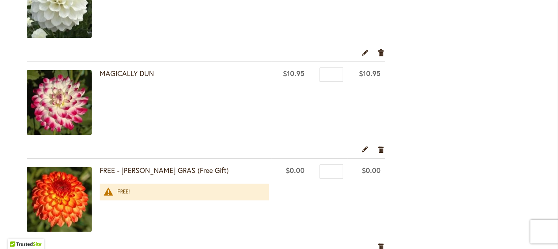
scroll to position [907, 0]
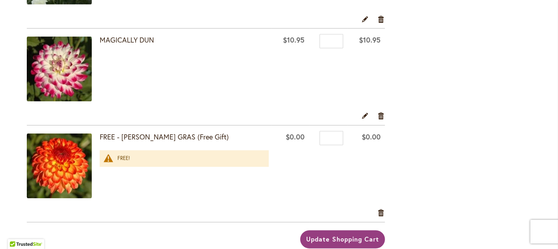
click at [345, 240] on span "Update Shopping Cart" at bounding box center [342, 239] width 73 height 8
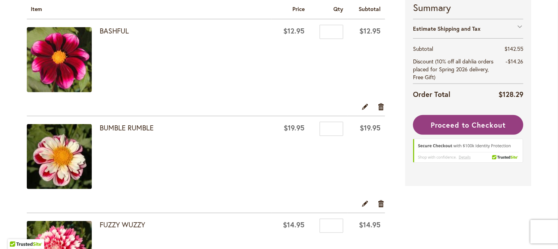
scroll to position [118, 0]
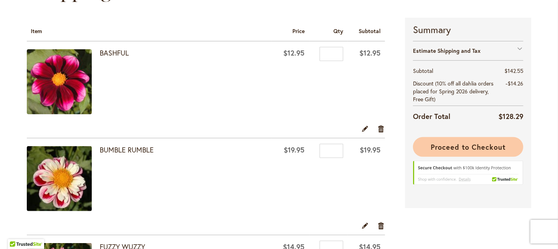
click at [459, 147] on span "Proceed to Checkout" at bounding box center [468, 146] width 75 height 9
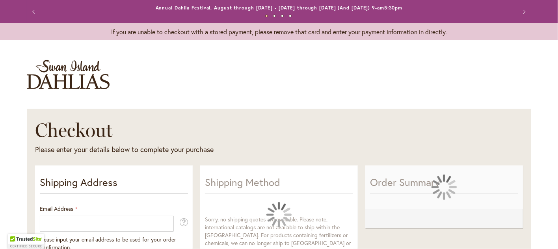
select select "**"
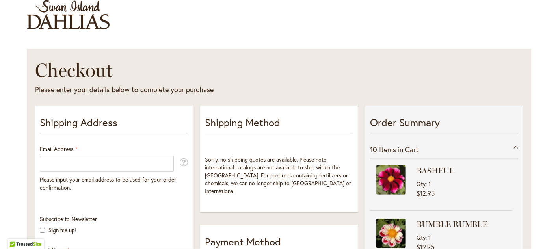
scroll to position [79, 0]
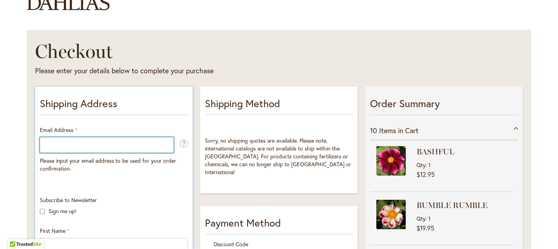
click at [99, 145] on input "Email Address" at bounding box center [107, 145] width 134 height 16
type input "**********"
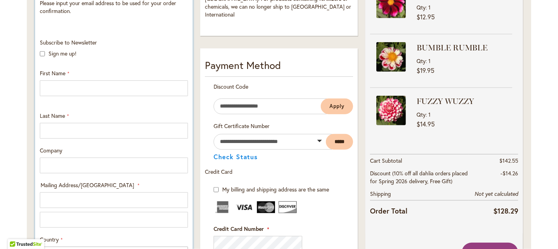
scroll to position [276, 0]
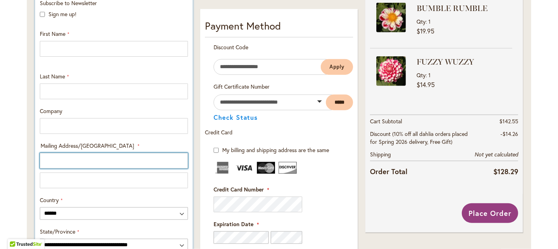
click at [63, 160] on input "Mailing Address/PO BOX: Line 1" at bounding box center [114, 161] width 148 height 16
type input "*"
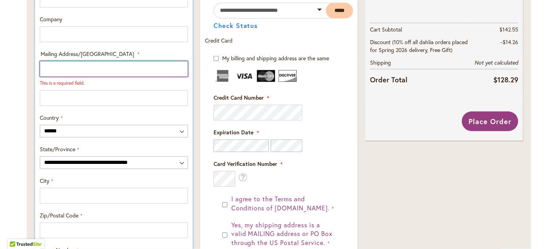
scroll to position [355, 0]
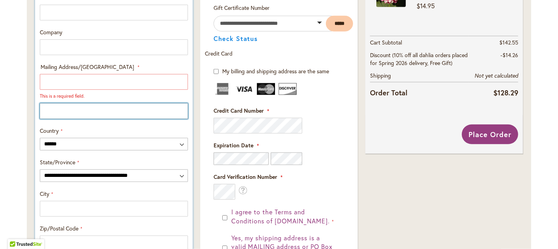
click at [42, 112] on input "Mailing Address/PO BOX: Line 2" at bounding box center [114, 111] width 148 height 16
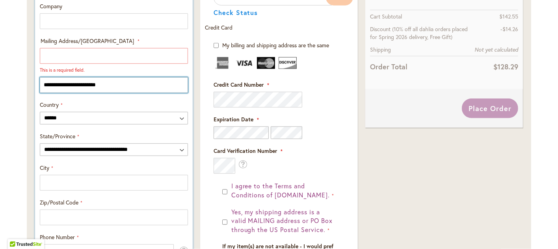
scroll to position [394, 0]
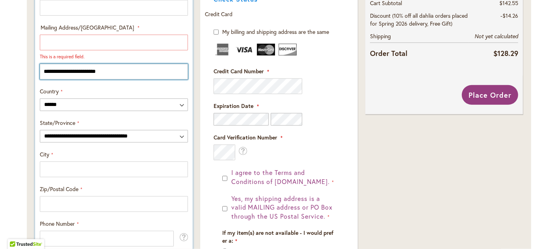
type input "**********"
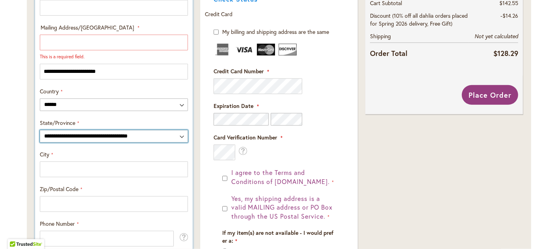
click at [180, 136] on select "**********" at bounding box center [114, 136] width 148 height 13
select select "**"
click at [40, 130] on select "**********" at bounding box center [114, 136] width 148 height 13
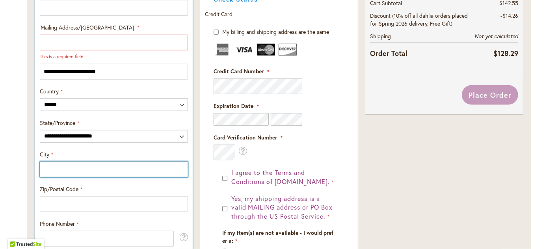
click at [52, 170] on input "City" at bounding box center [114, 170] width 148 height 16
type input "*********"
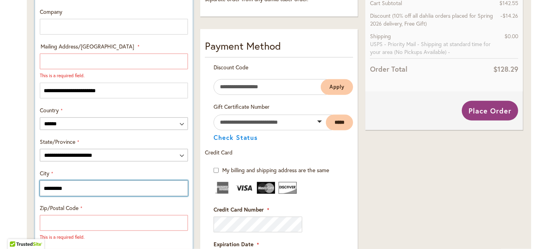
scroll to position [413, 0]
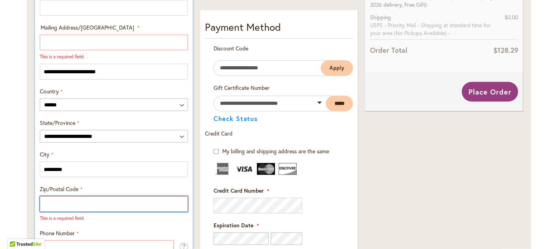
click at [57, 203] on input "Zip/Postal Code" at bounding box center [114, 204] width 148 height 16
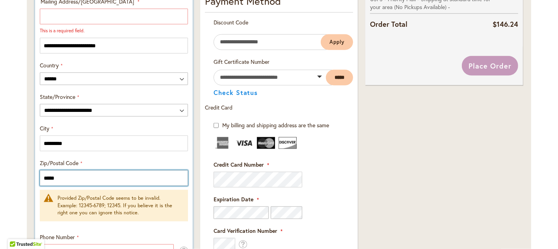
scroll to position [453, 0]
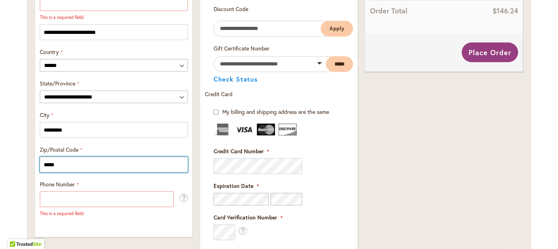
type input "*****"
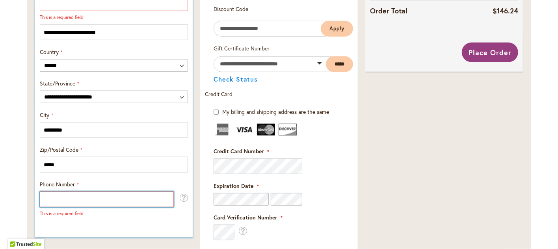
click at [67, 199] on input "Phone Number" at bounding box center [107, 200] width 134 height 16
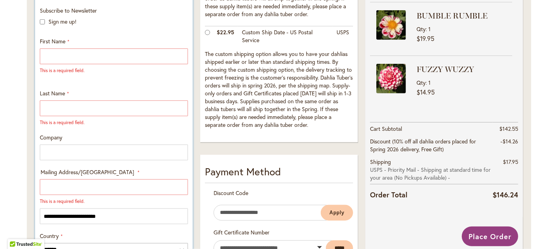
scroll to position [255, 0]
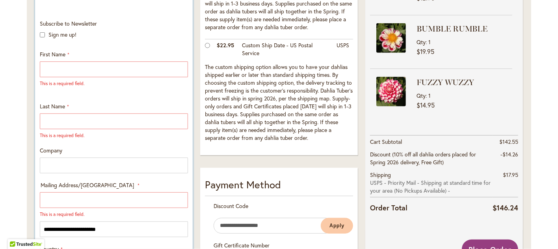
type input "**********"
click at [58, 68] on input "First Name" at bounding box center [114, 69] width 148 height 16
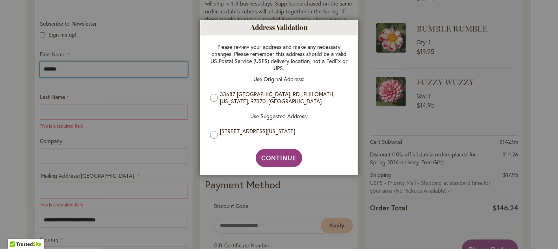
type input "******"
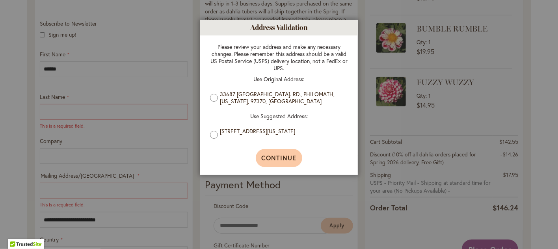
click at [282, 159] on span "Continue" at bounding box center [279, 158] width 35 height 8
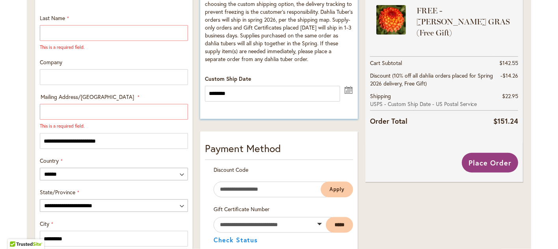
scroll to position [374, 0]
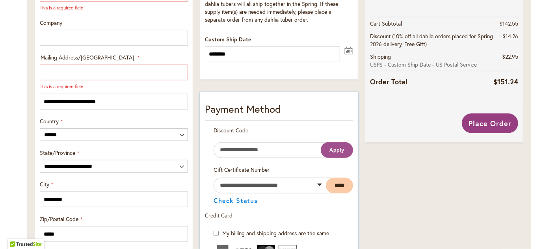
click at [332, 149] on span "Apply" at bounding box center [337, 150] width 15 height 7
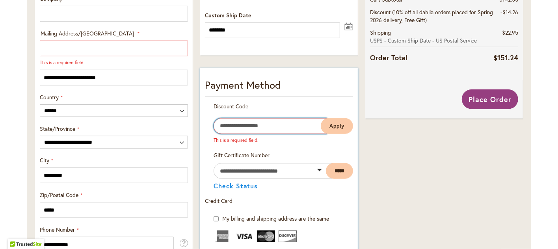
scroll to position [411, 0]
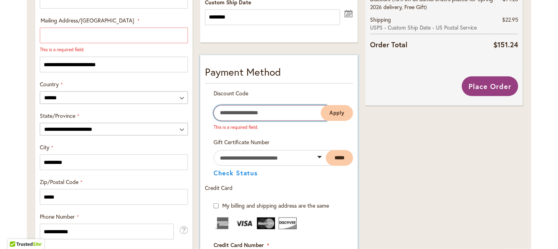
click at [273, 112] on input "Enter discount code" at bounding box center [270, 113] width 113 height 16
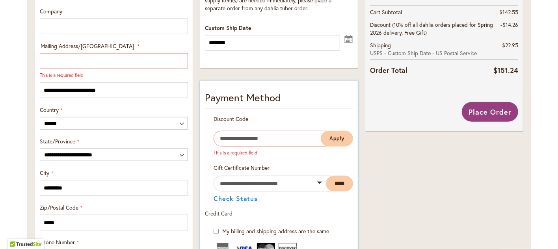
scroll to position [408, 0]
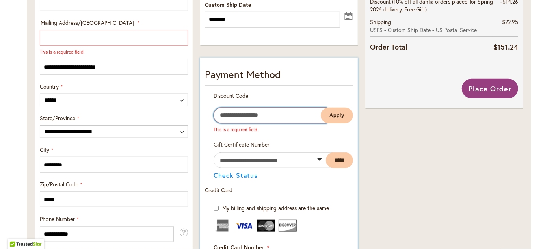
drag, startPoint x: 271, startPoint y: 114, endPoint x: 201, endPoint y: 112, distance: 69.4
click at [205, 112] on div "Discount Code Enter discount code This is a required field. Apply" at bounding box center [279, 116] width 148 height 49
type input "****"
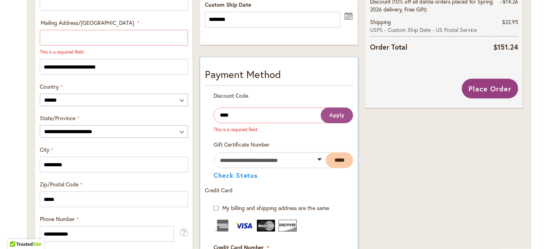
click at [334, 114] on span "Apply" at bounding box center [337, 115] width 15 height 7
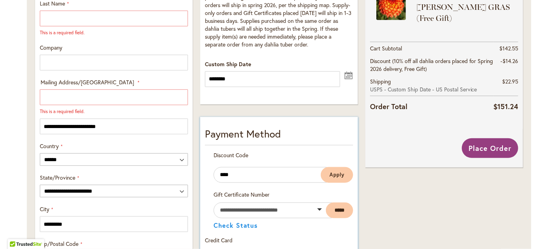
scroll to position [330, 0]
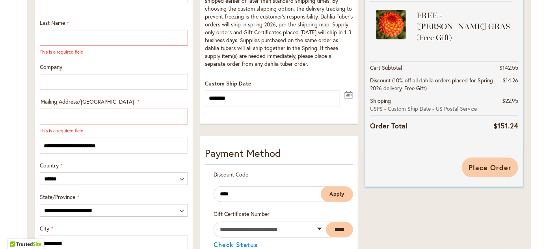
click at [480, 167] on span "Place Order" at bounding box center [490, 167] width 43 height 9
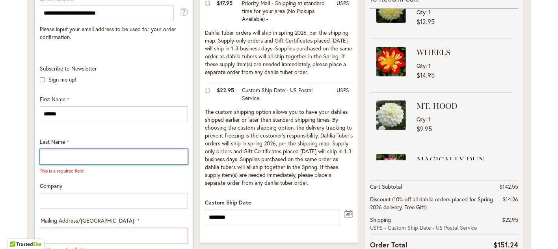
scroll to position [211, 0]
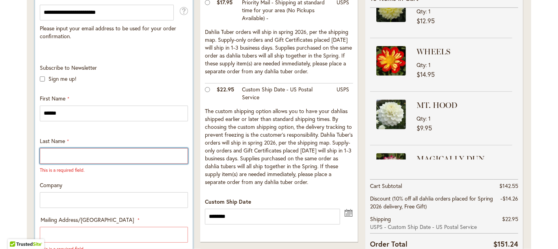
click at [70, 159] on input "Last Name" at bounding box center [114, 156] width 148 height 16
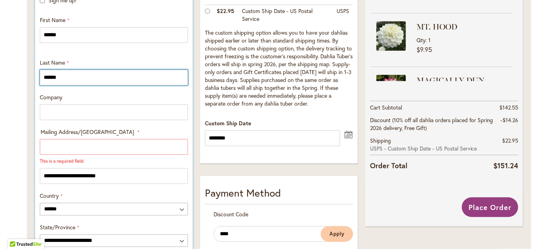
scroll to position [290, 0]
type input "******"
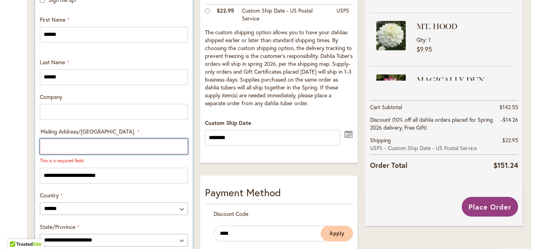
click at [76, 147] on input "Mailing Address/PO BOX: Line 1" at bounding box center [114, 147] width 148 height 16
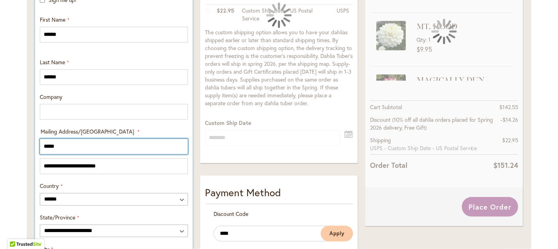
type input "*****"
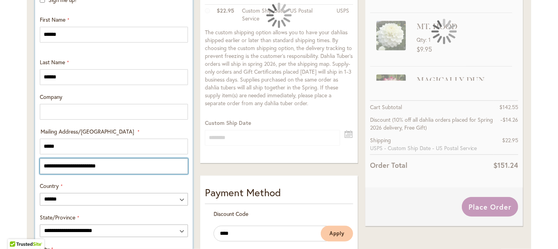
click at [74, 166] on input "**********" at bounding box center [114, 166] width 148 height 16
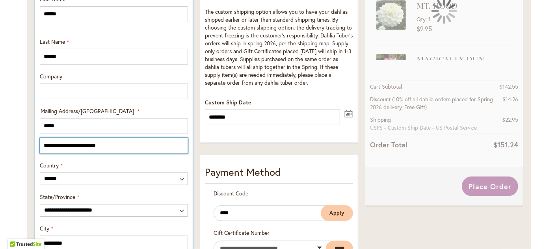
scroll to position [330, 0]
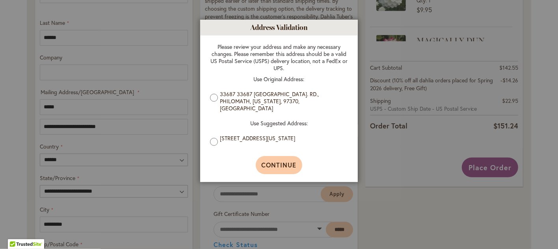
click at [272, 165] on span "Continue" at bounding box center [279, 165] width 35 height 8
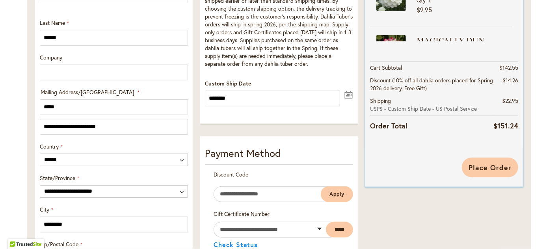
click at [485, 164] on span "Place Order" at bounding box center [490, 167] width 43 height 9
